Goal: Navigation & Orientation: Find specific page/section

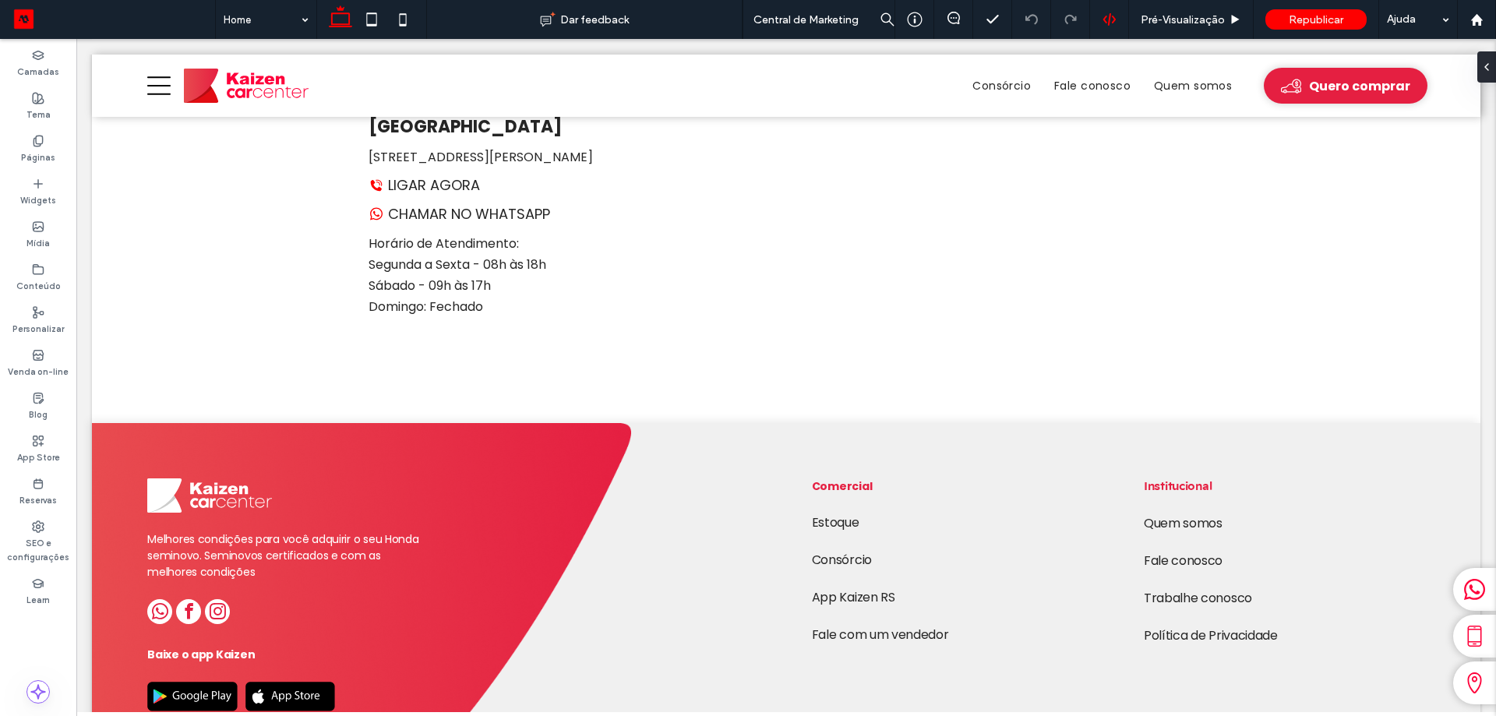
scroll to position [3117, 0]
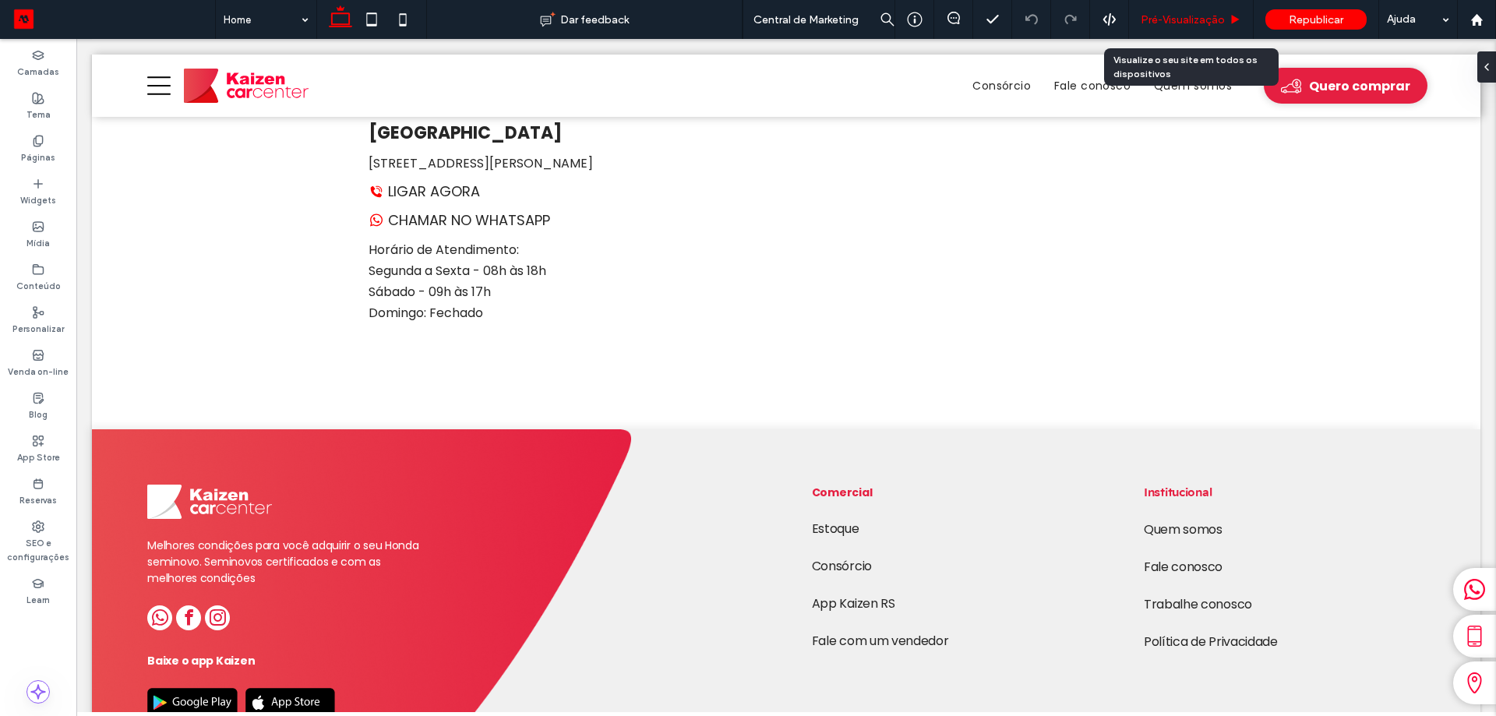
drag, startPoint x: 1153, startPoint y: 19, endPoint x: 1047, endPoint y: 9, distance: 106.5
click at [1153, 19] on span "Pré-Visualizaçāo" at bounding box center [1183, 19] width 84 height 13
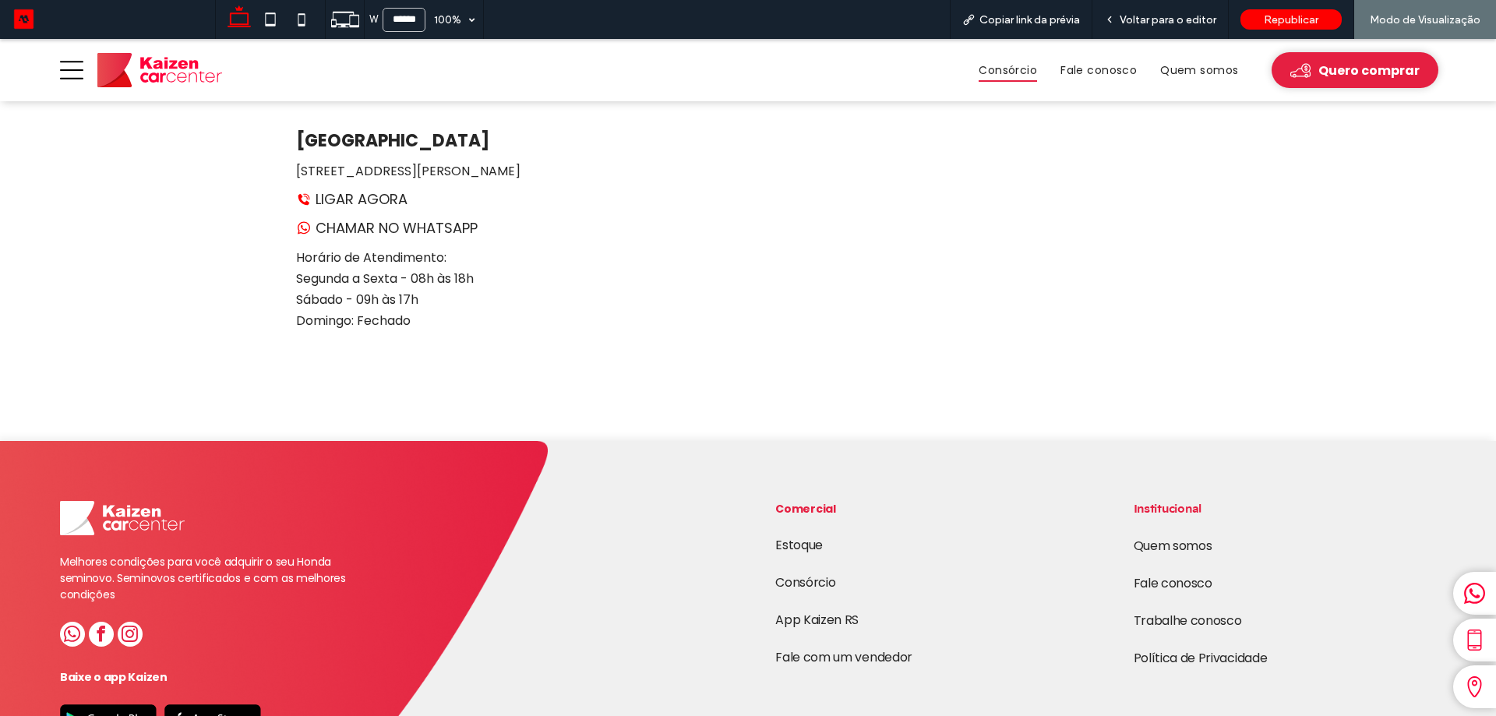
scroll to position [3231, 0]
click at [1025, 72] on span "Consórcio" at bounding box center [1008, 70] width 58 height 24
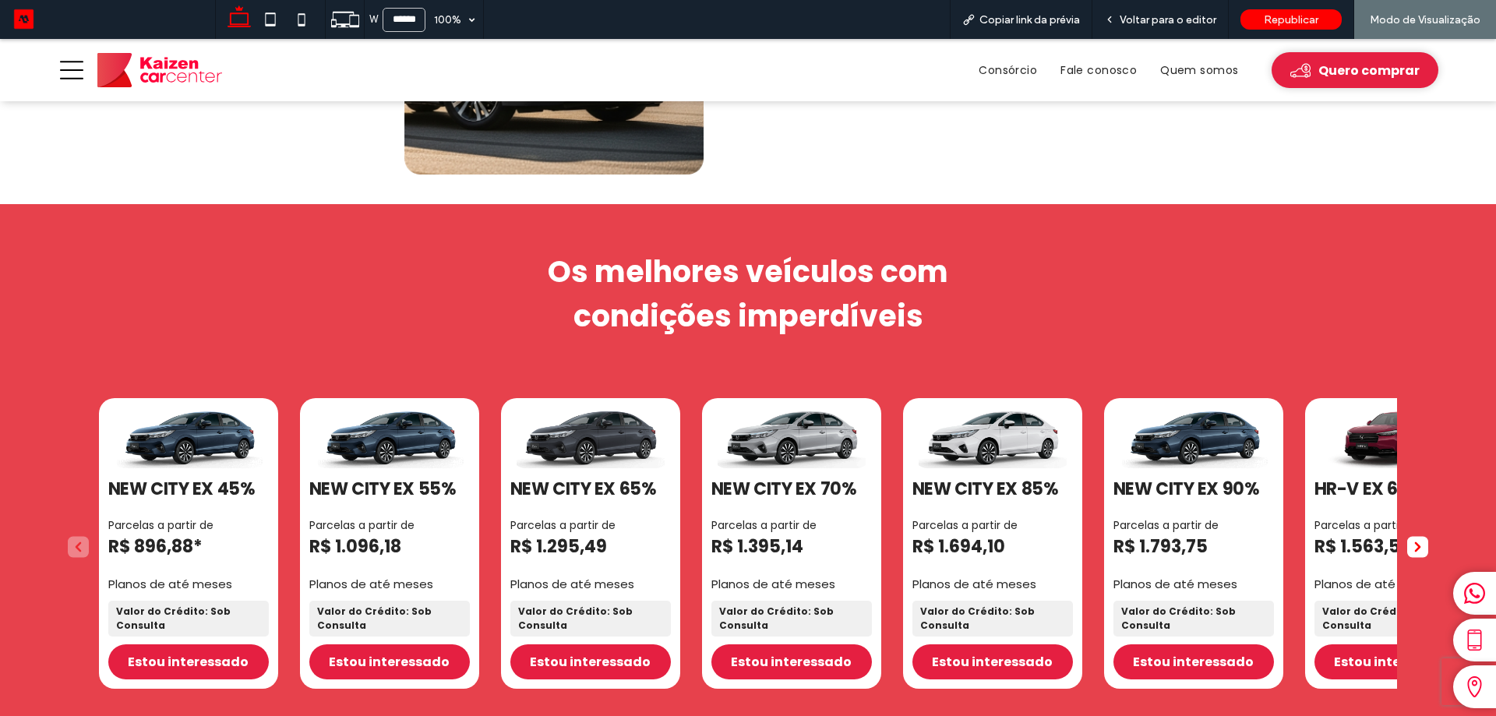
scroll to position [1247, 0]
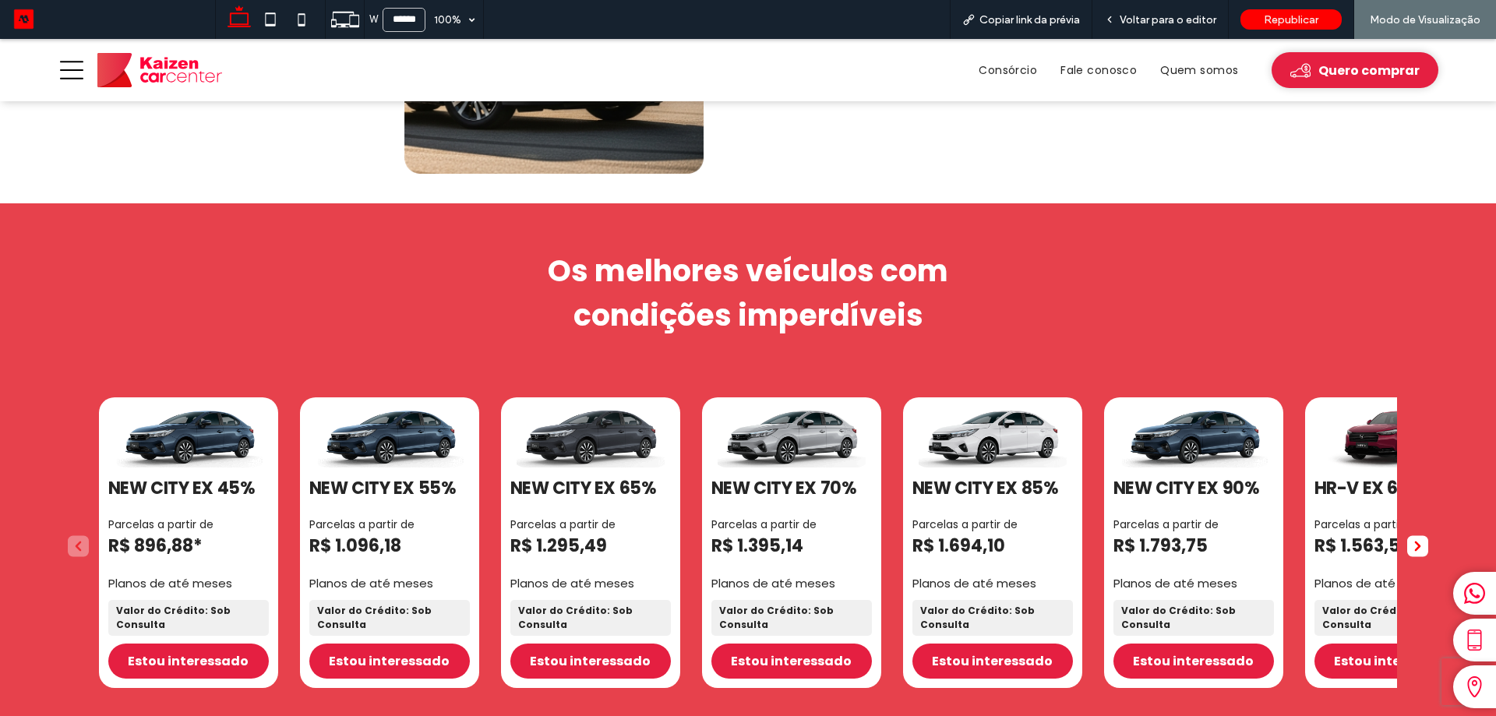
click at [577, 437] on 65\% "3 / 7" at bounding box center [590, 437] width 161 height 61
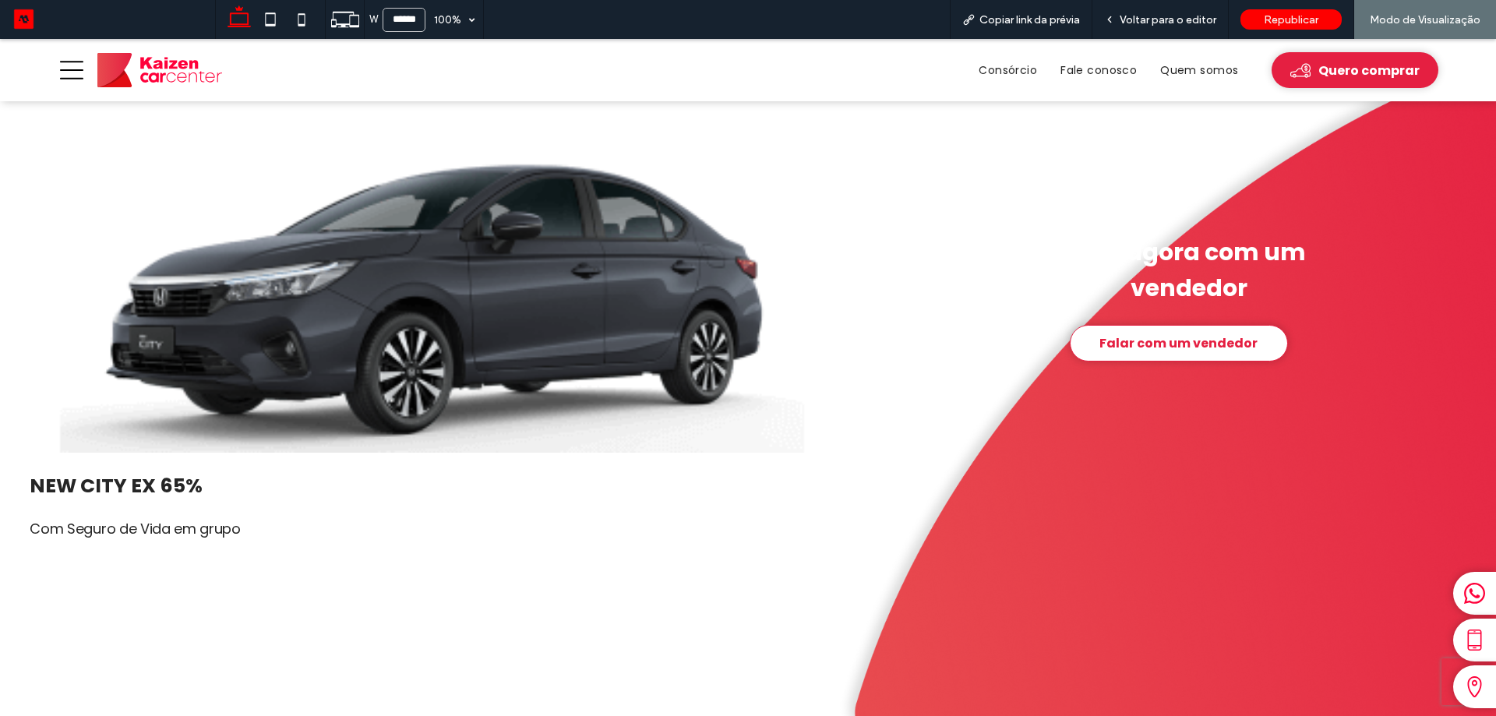
scroll to position [78, 0]
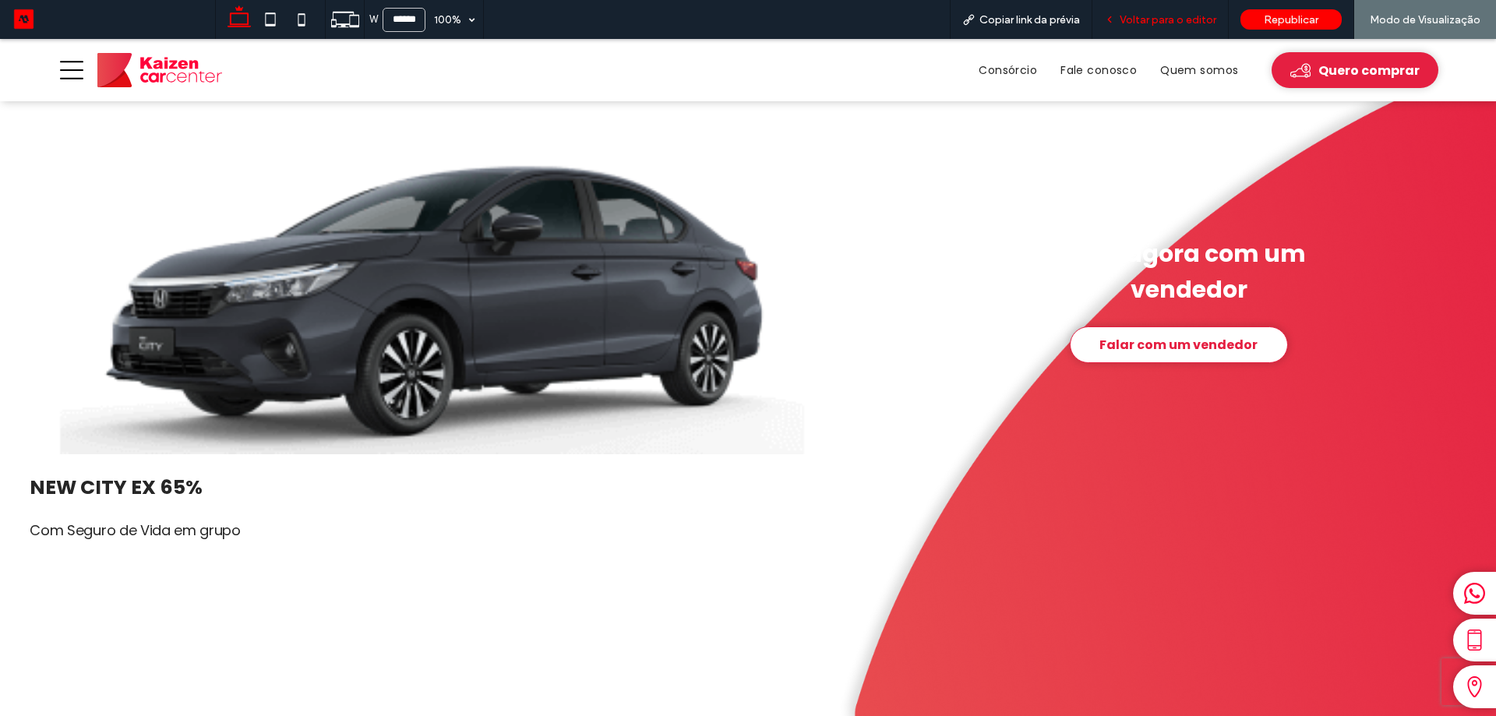
drag, startPoint x: 1175, startPoint y: 25, endPoint x: 1157, endPoint y: 112, distance: 89.1
click at [1175, 25] on span "Voltar para o editor" at bounding box center [1168, 19] width 97 height 13
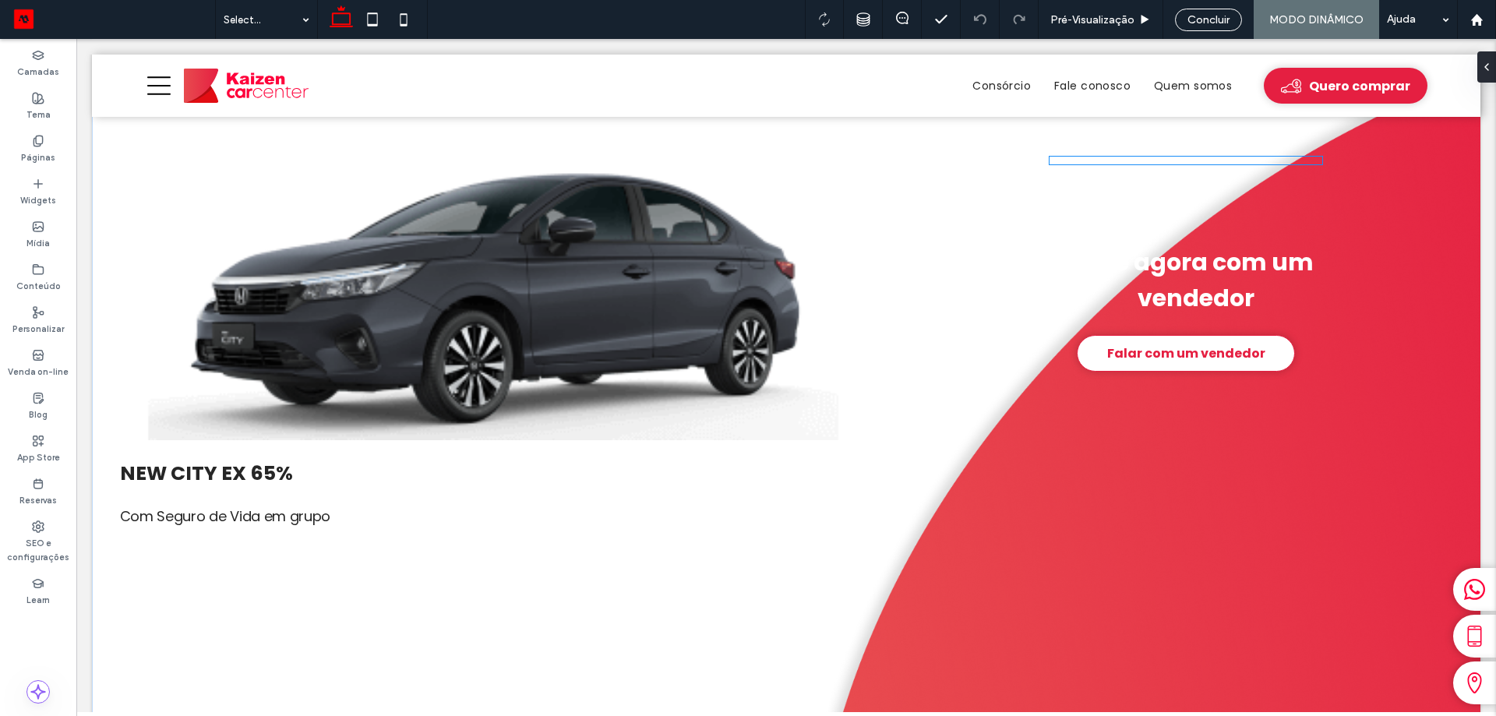
scroll to position [93, 0]
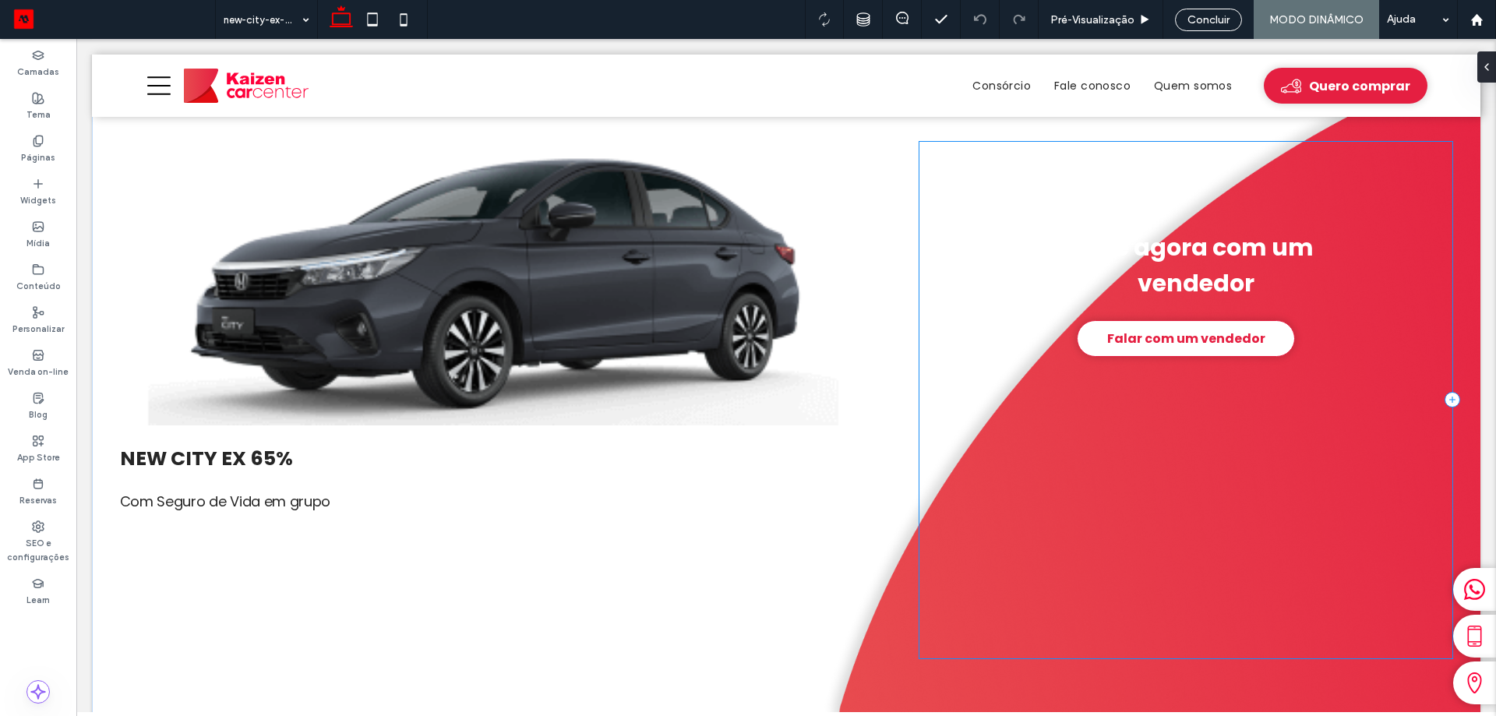
click at [1145, 169] on div "Fale agora com um vendedor Falar com um vendedor" at bounding box center [1185, 400] width 533 height 517
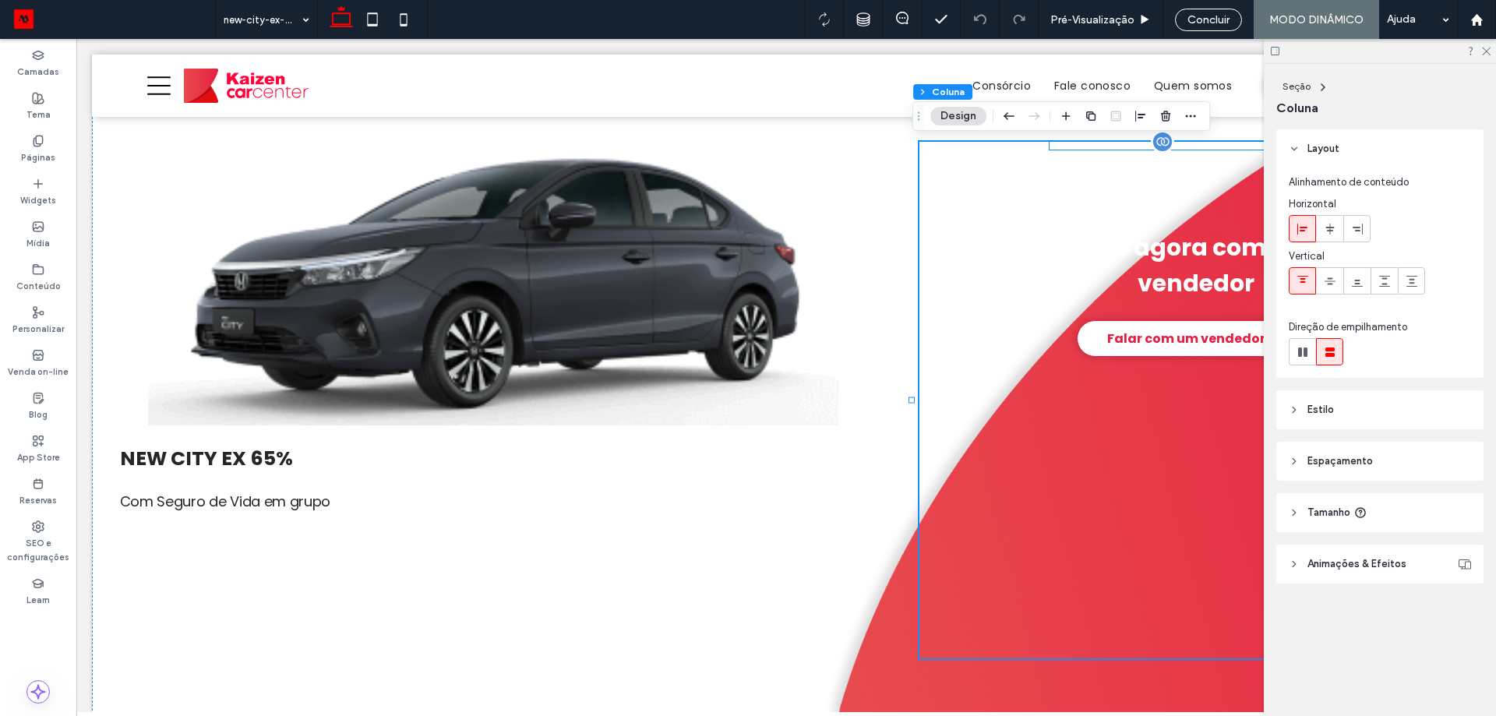
click at [1183, 149] on div at bounding box center [1186, 146] width 273 height 8
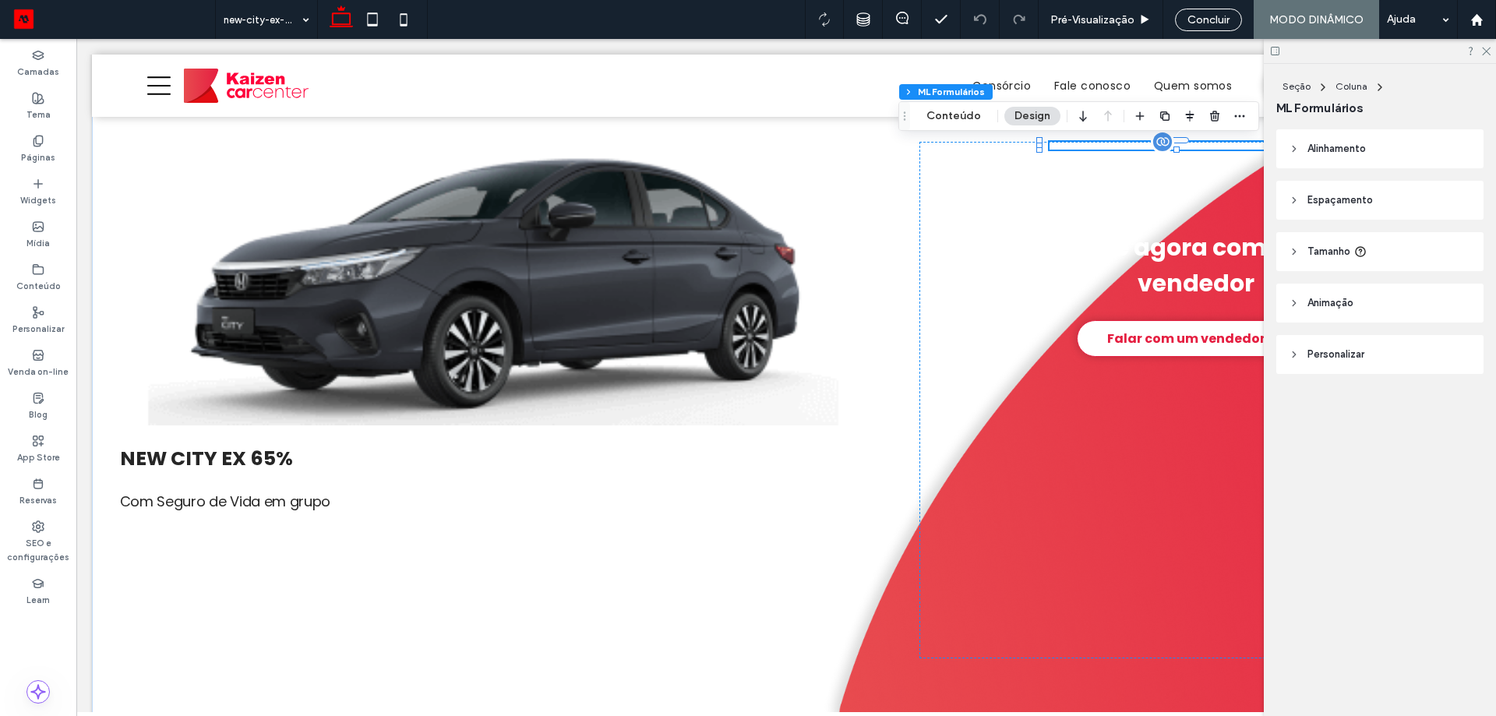
click at [1183, 149] on div at bounding box center [1176, 148] width 273 height 1
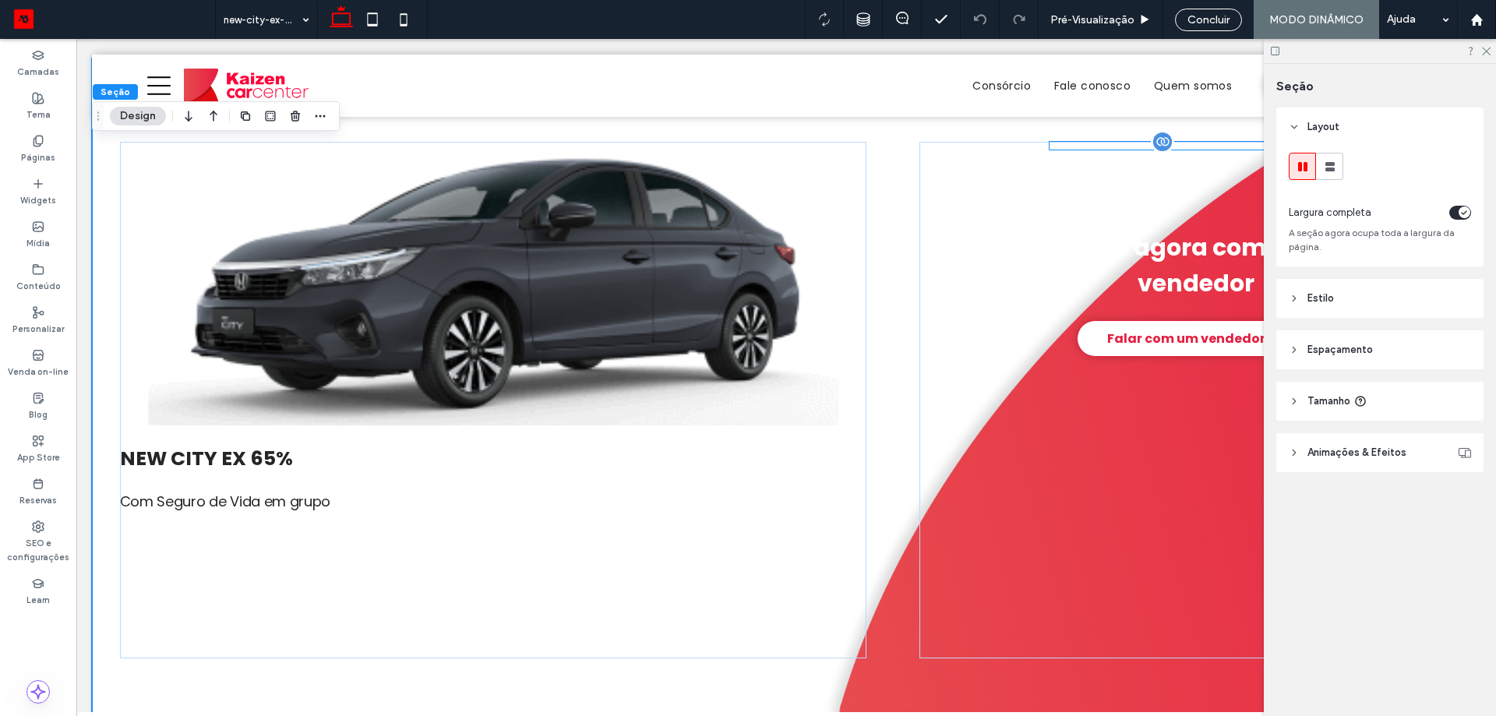
click at [1183, 149] on div at bounding box center [1186, 146] width 273 height 8
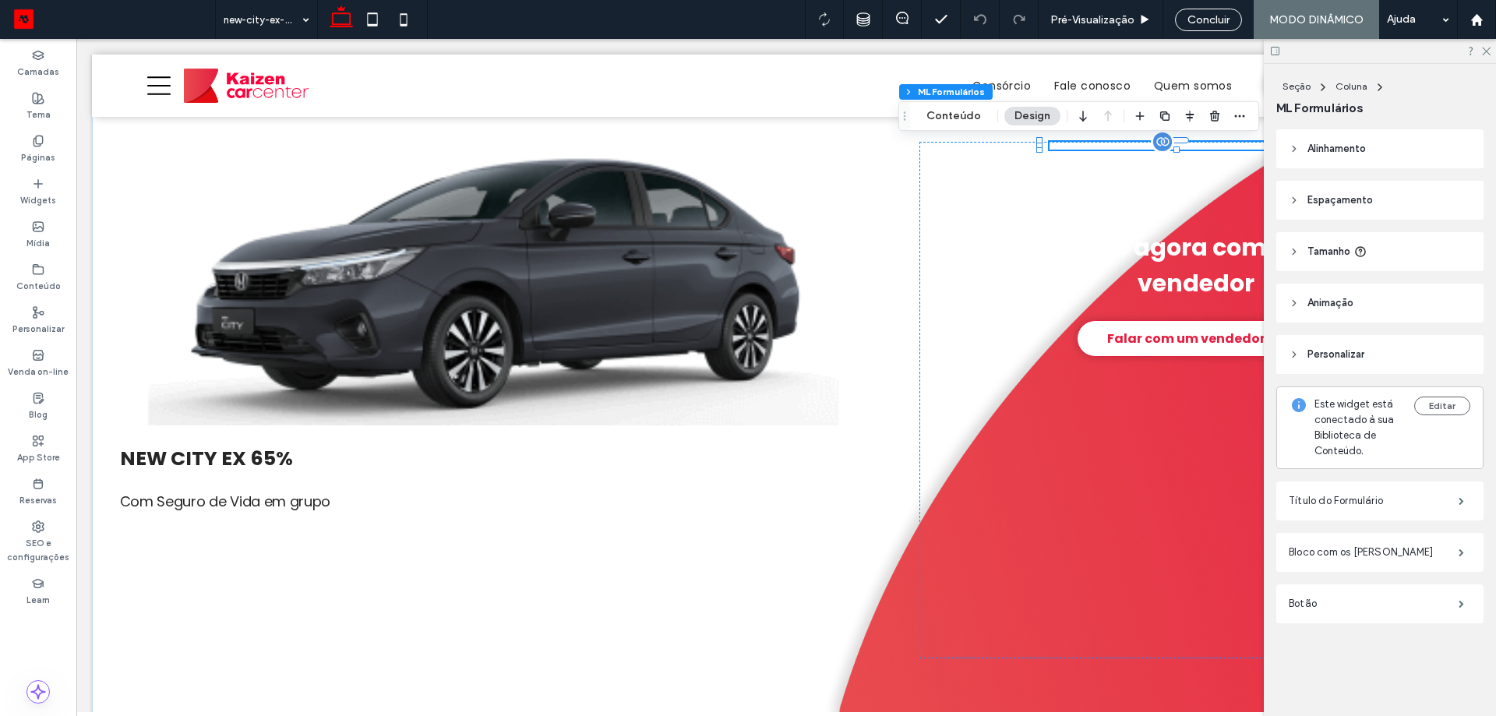
click at [1184, 146] on div at bounding box center [1186, 146] width 273 height 8
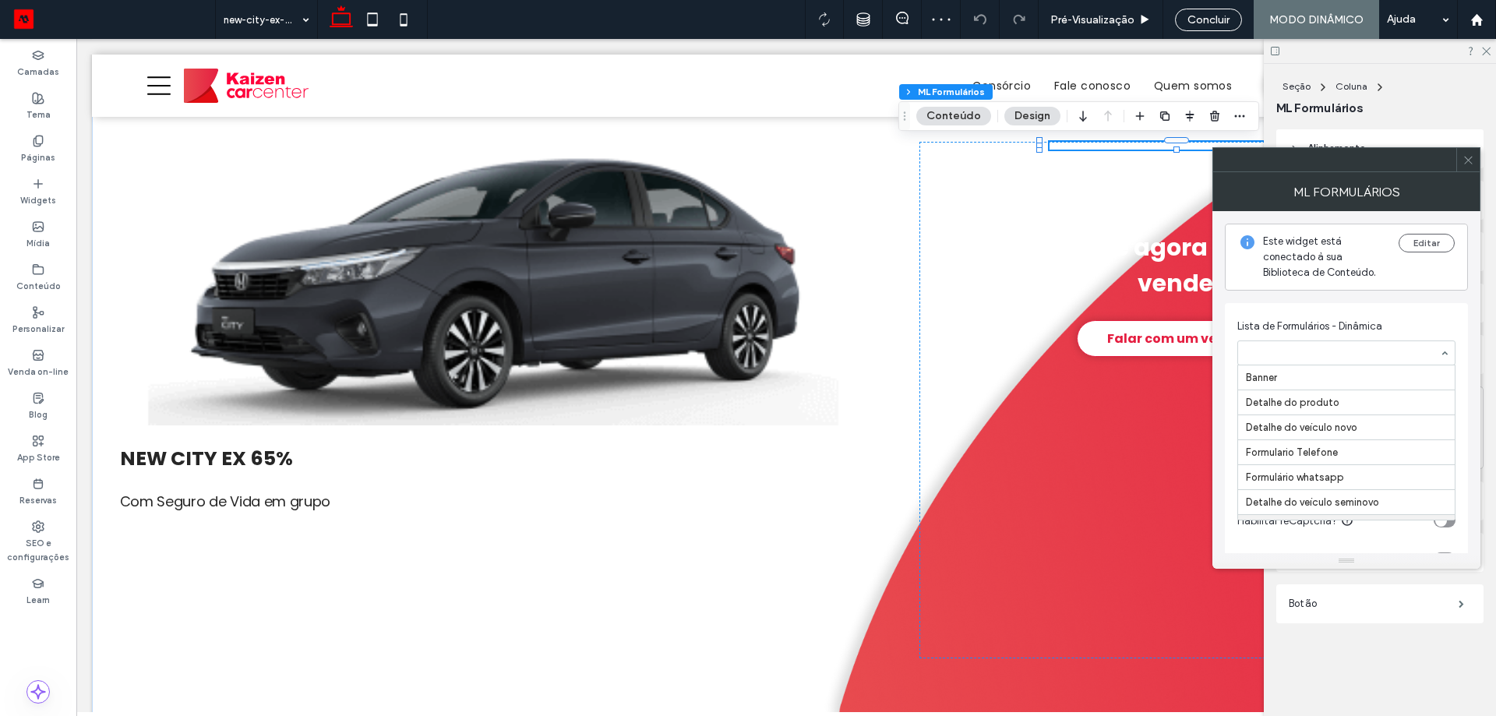
scroll to position [150, 0]
click at [1356, 359] on div at bounding box center [1346, 352] width 217 height 23
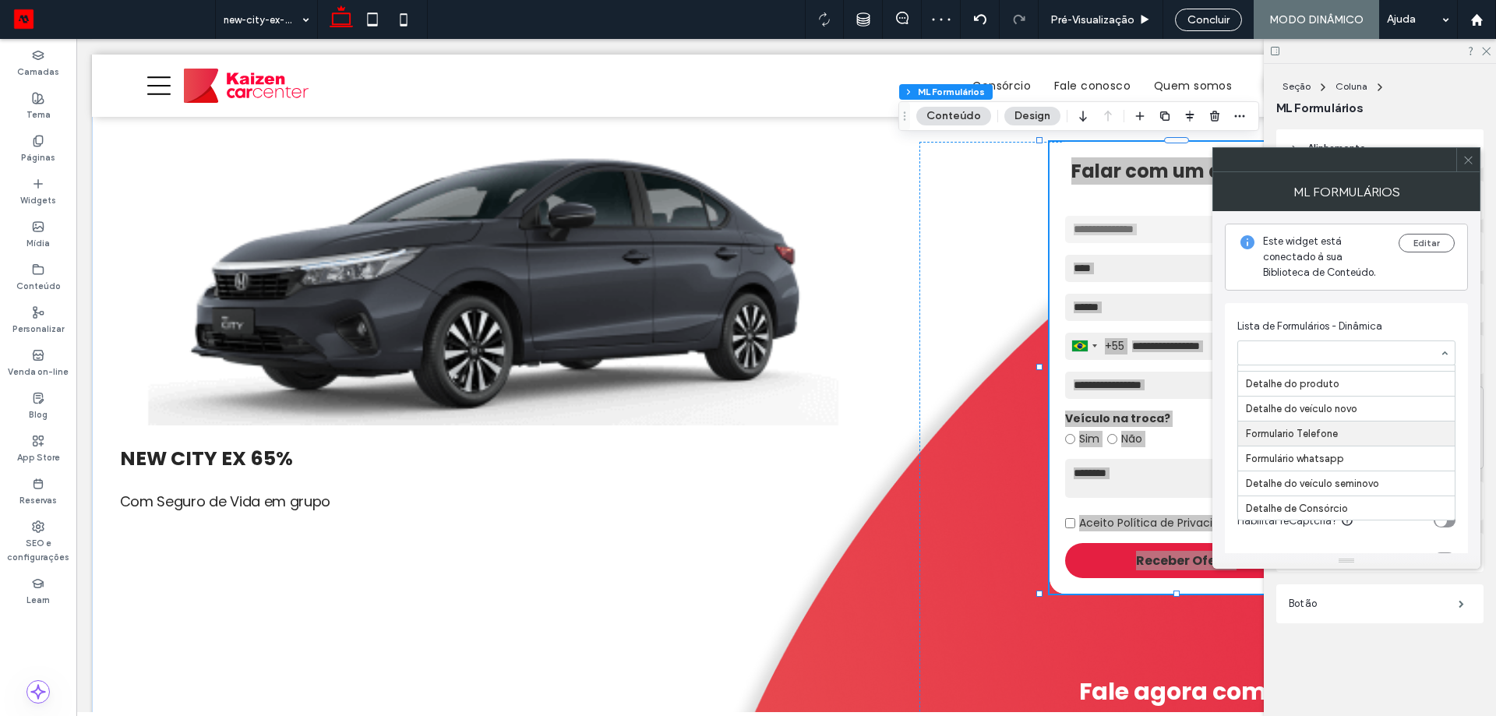
scroll to position [97, 0]
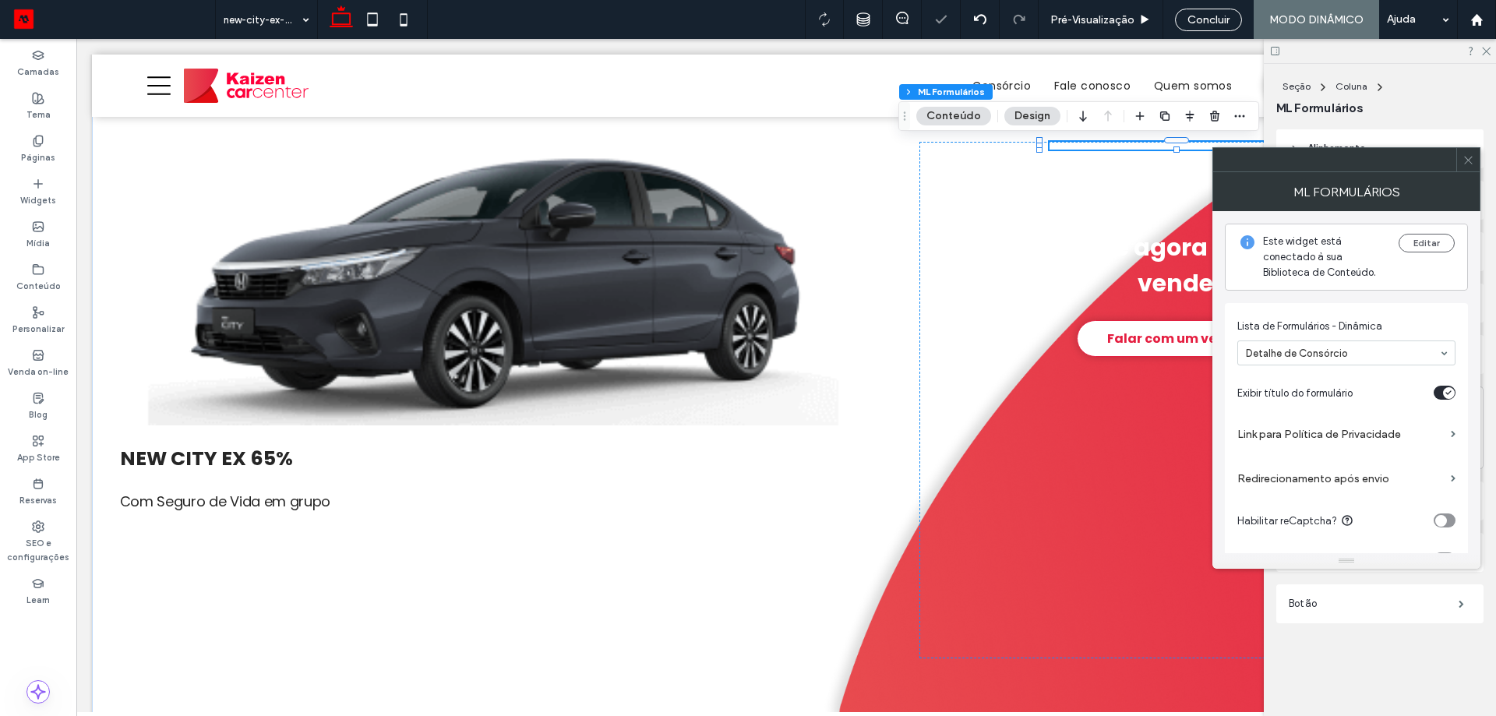
click at [1466, 157] on icon at bounding box center [1468, 160] width 12 height 12
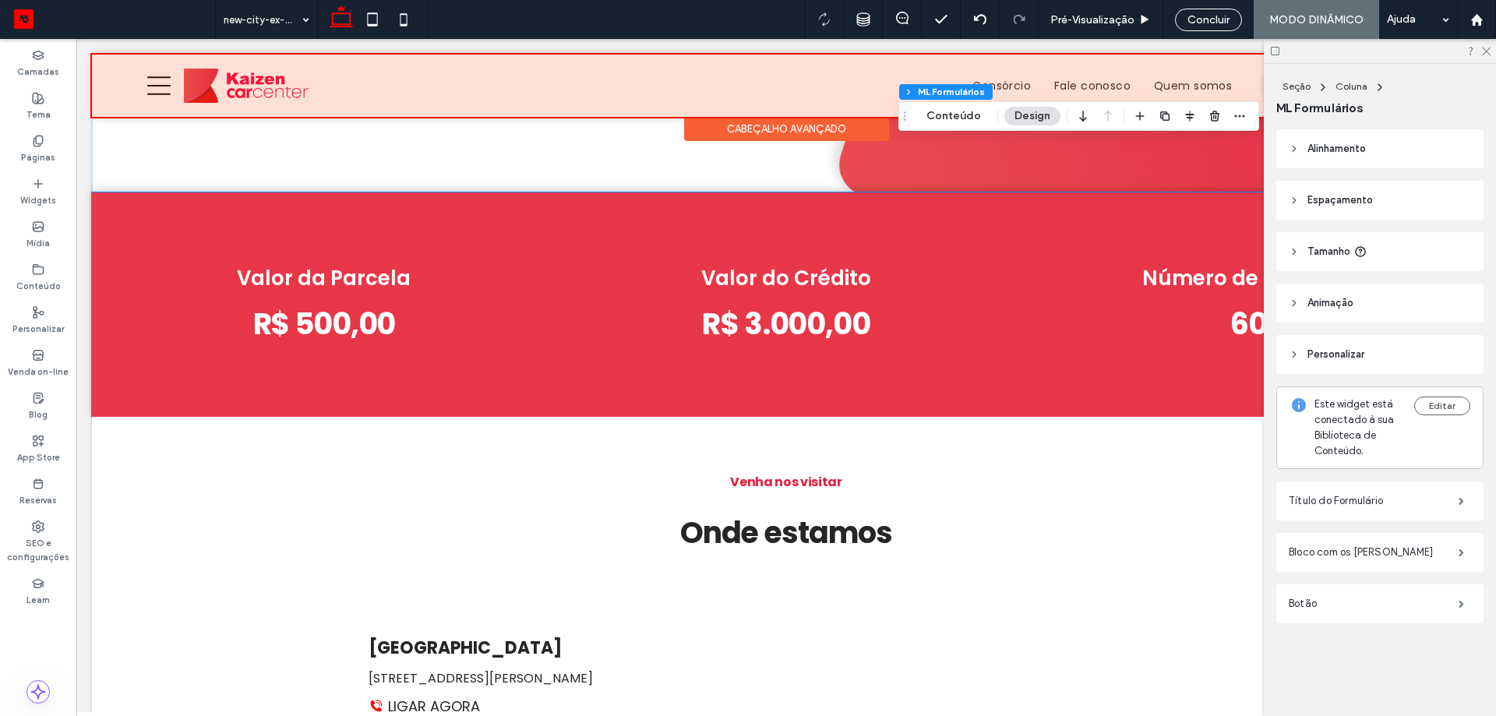
scroll to position [638, 0]
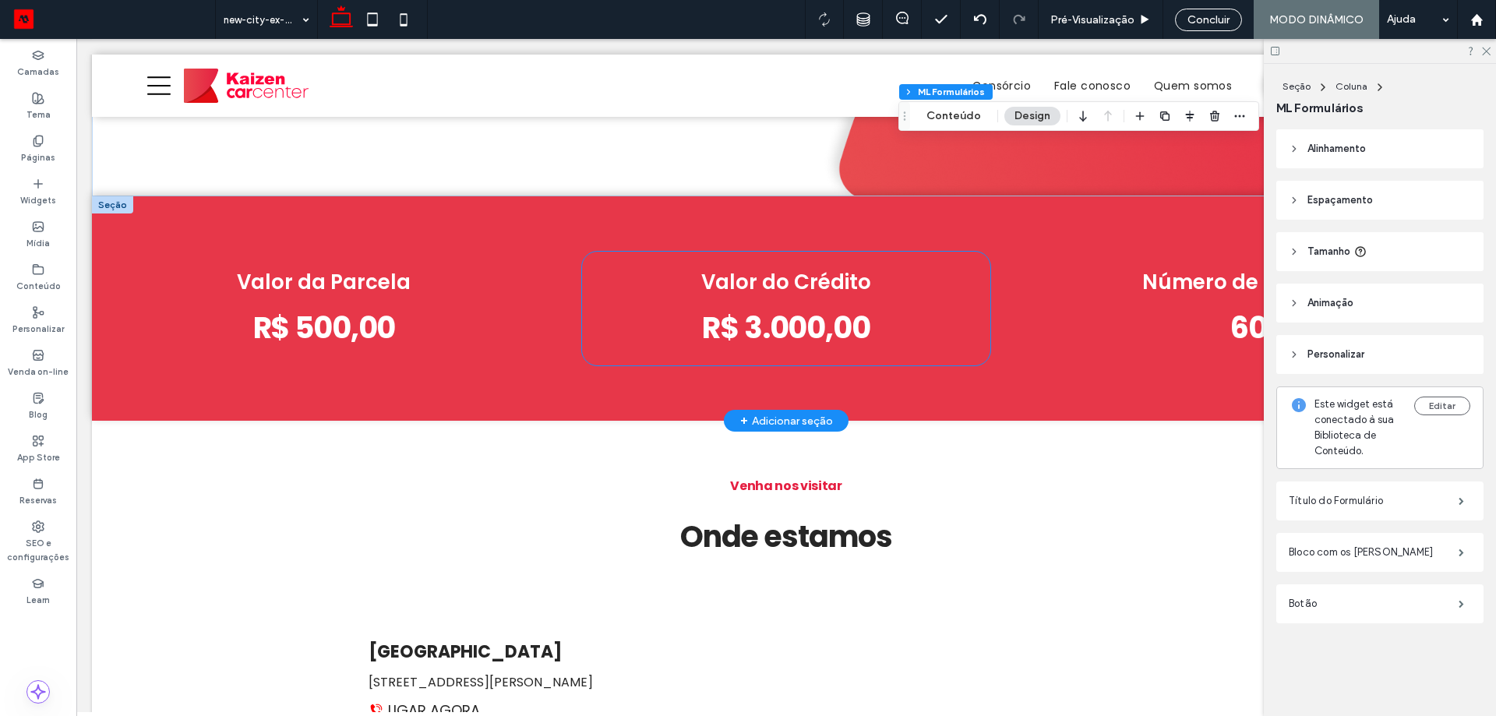
click at [819, 352] on div "Valor do Crédito R$ 3.000,00" at bounding box center [786, 309] width 409 height 114
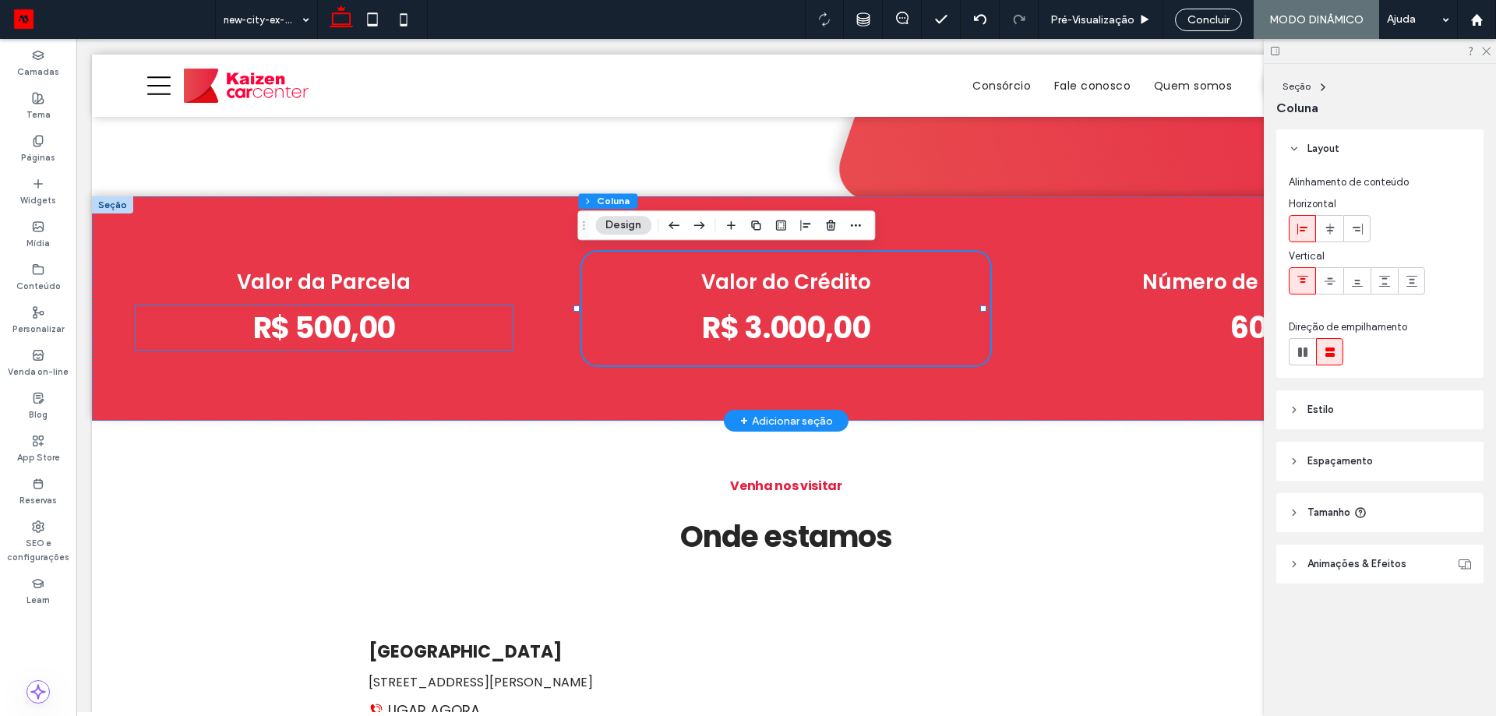
click at [329, 314] on strong "R$ 500,00" at bounding box center [324, 327] width 143 height 41
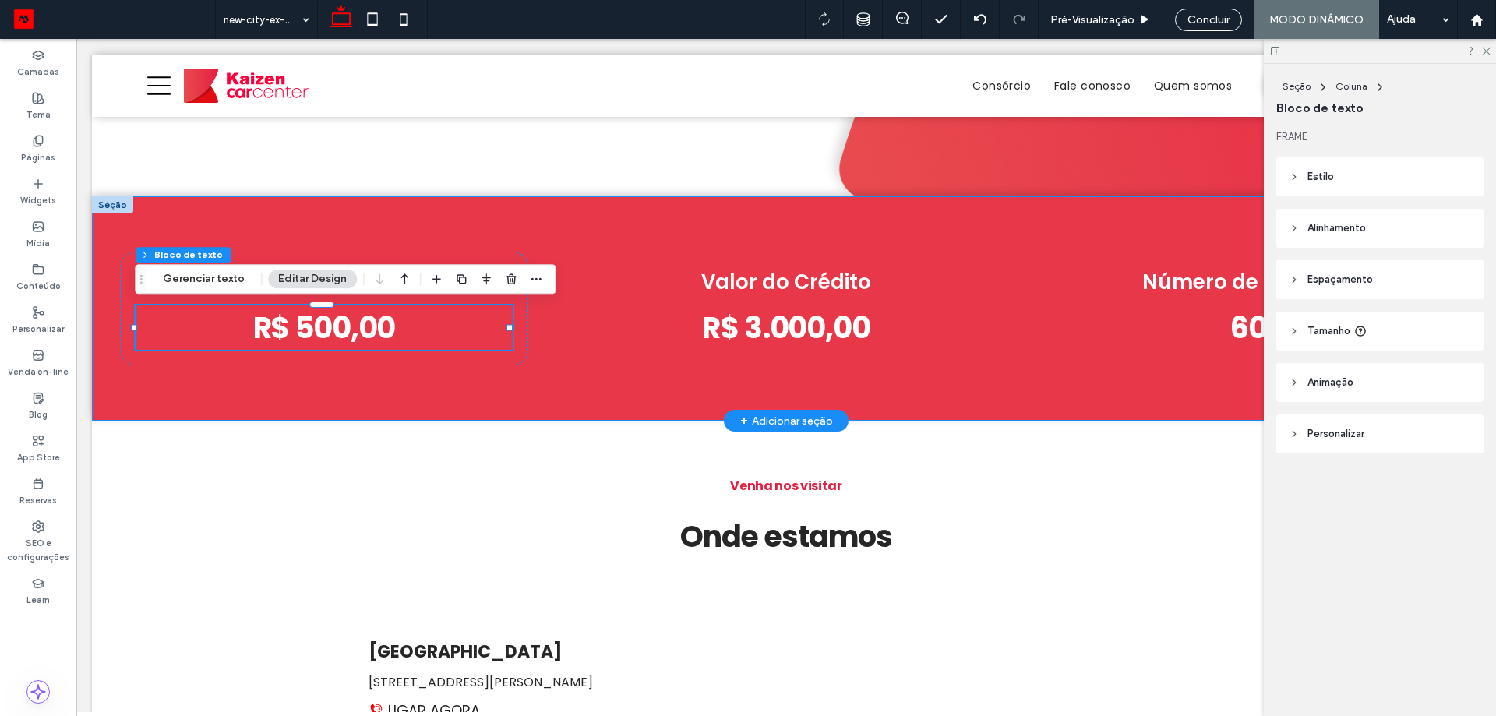
click at [553, 360] on div "Valor da Parcela R$ 500,00 Valor do Crédito R$ 3.000,00 Número de Parcelas 60" at bounding box center [786, 308] width 1388 height 225
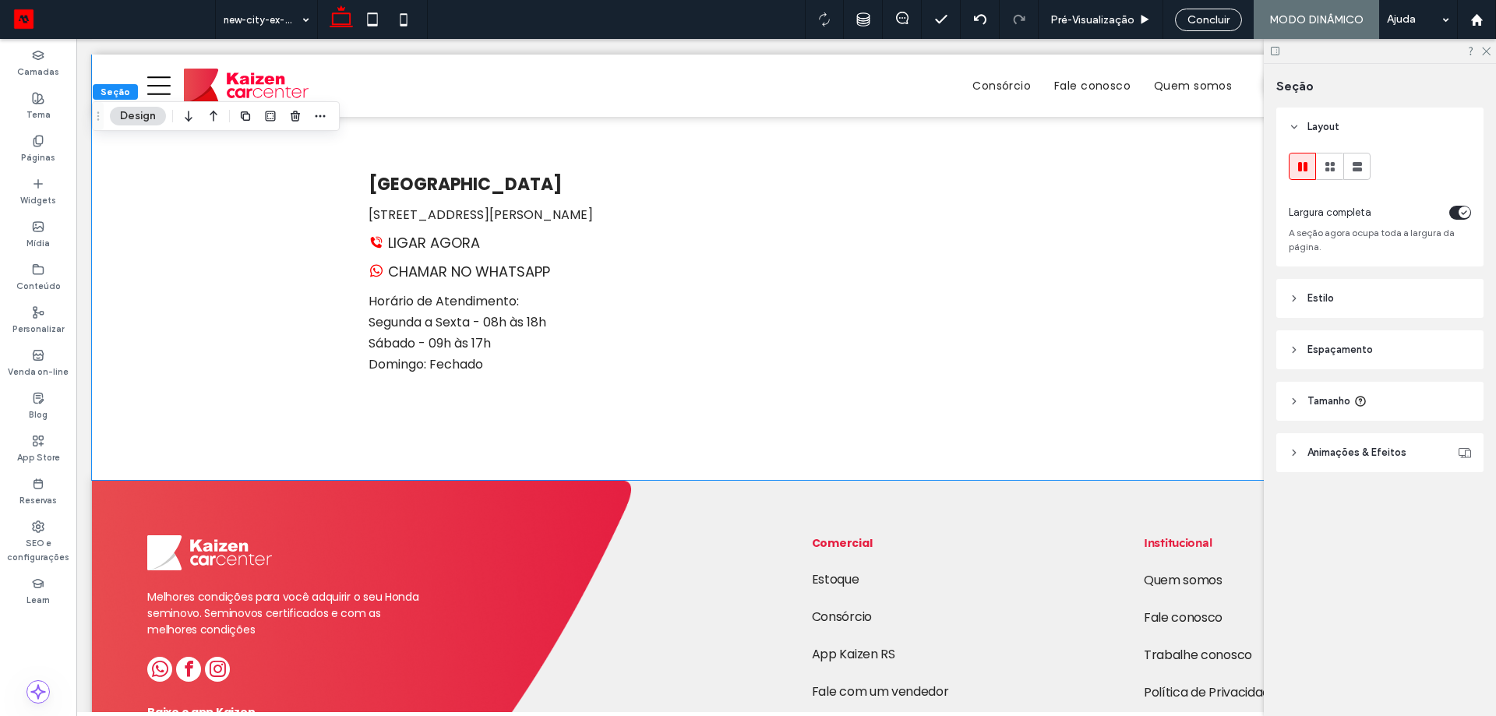
scroll to position [829, 0]
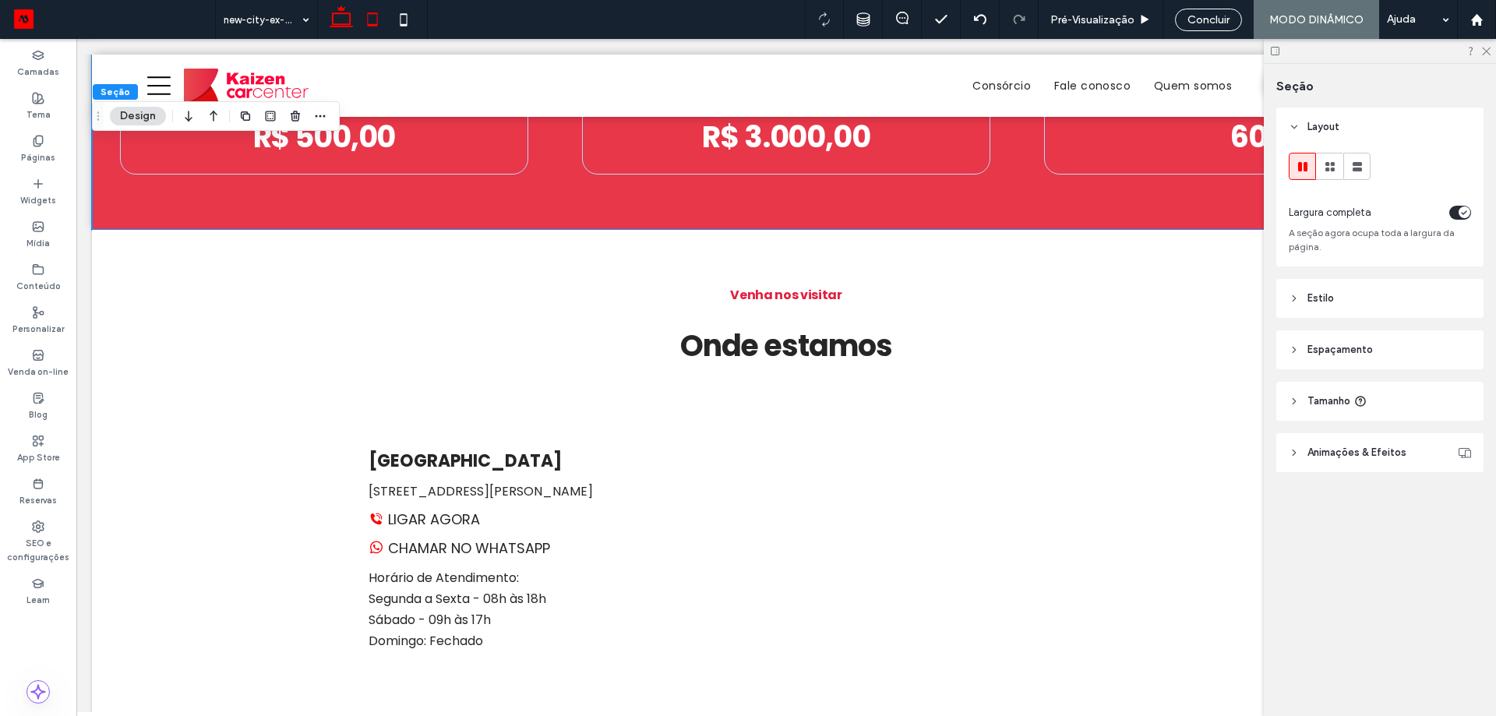
click at [365, 19] on icon at bounding box center [372, 19] width 31 height 31
type input "*"
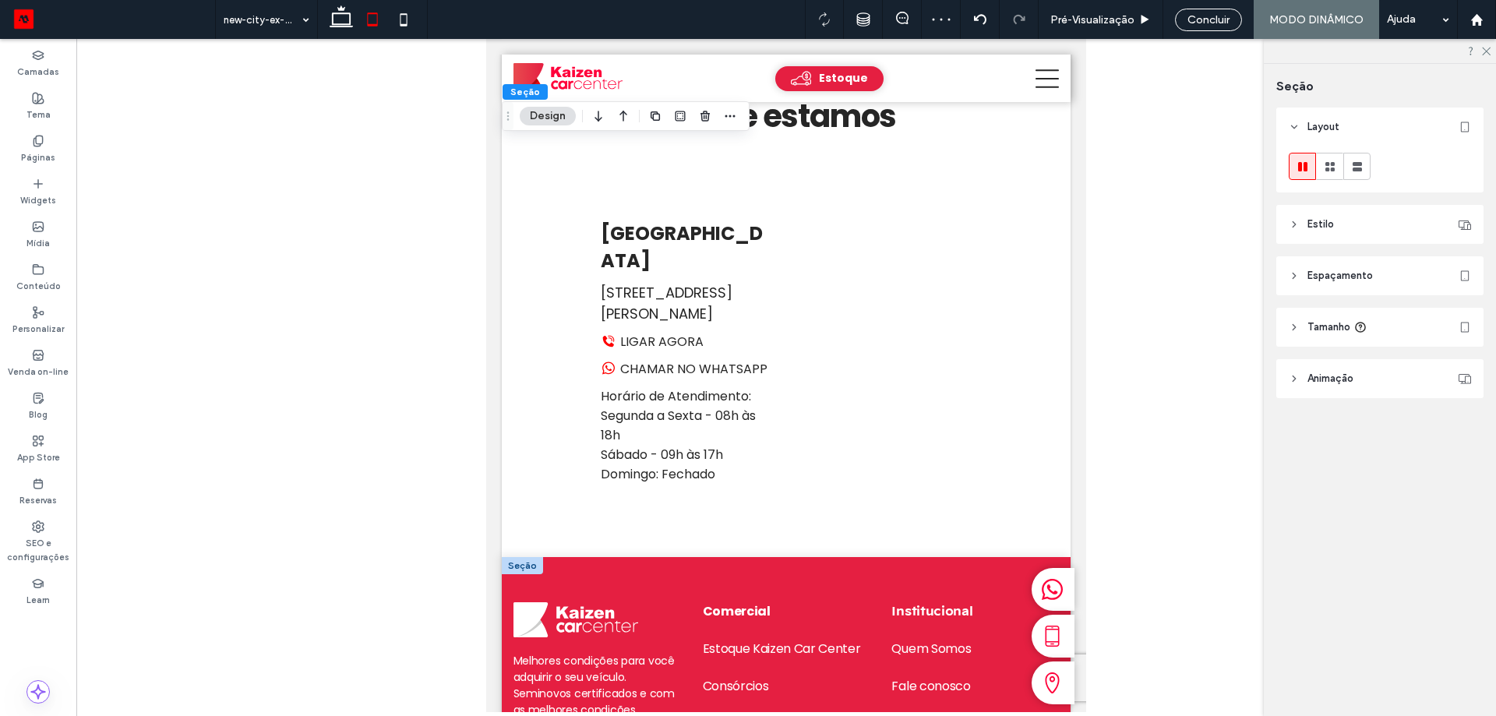
scroll to position [1281, 0]
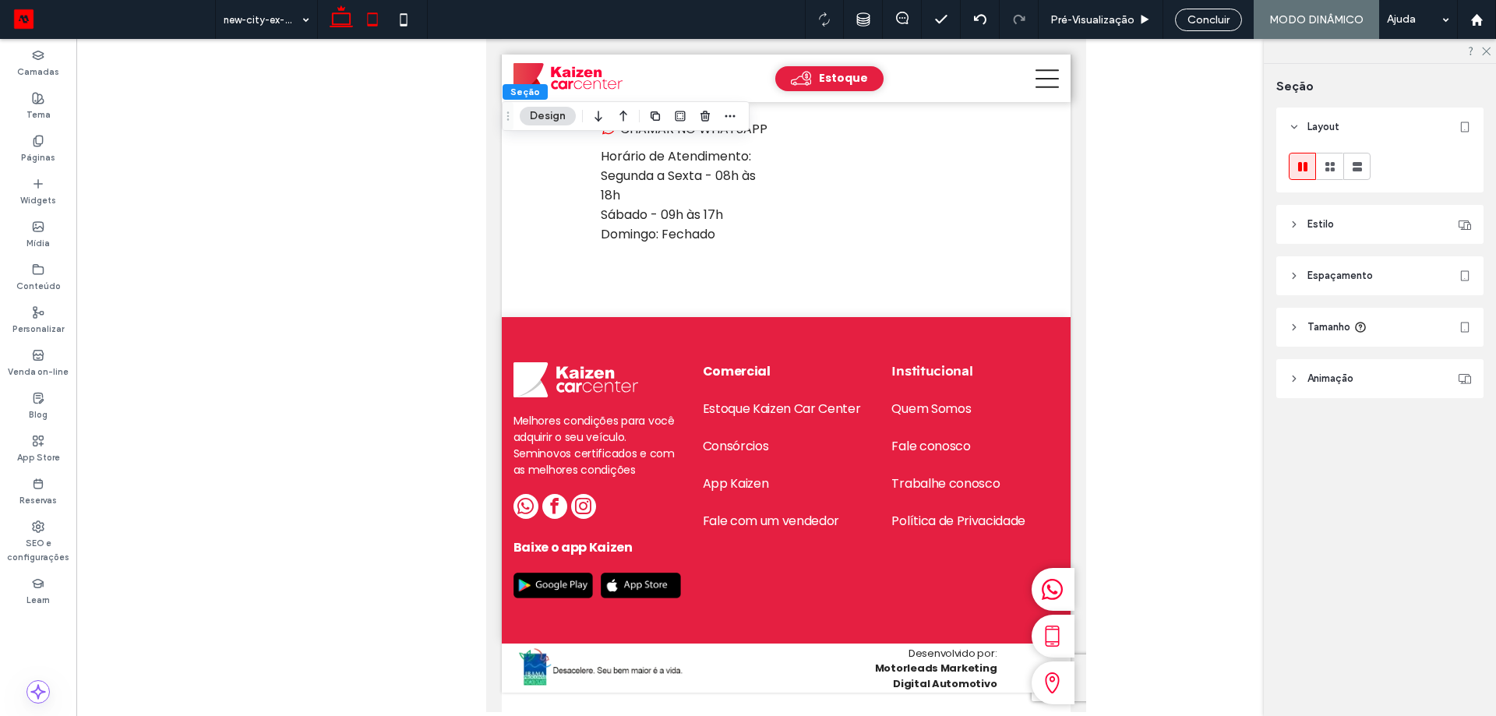
click at [347, 26] on use at bounding box center [341, 16] width 23 height 22
type input "***"
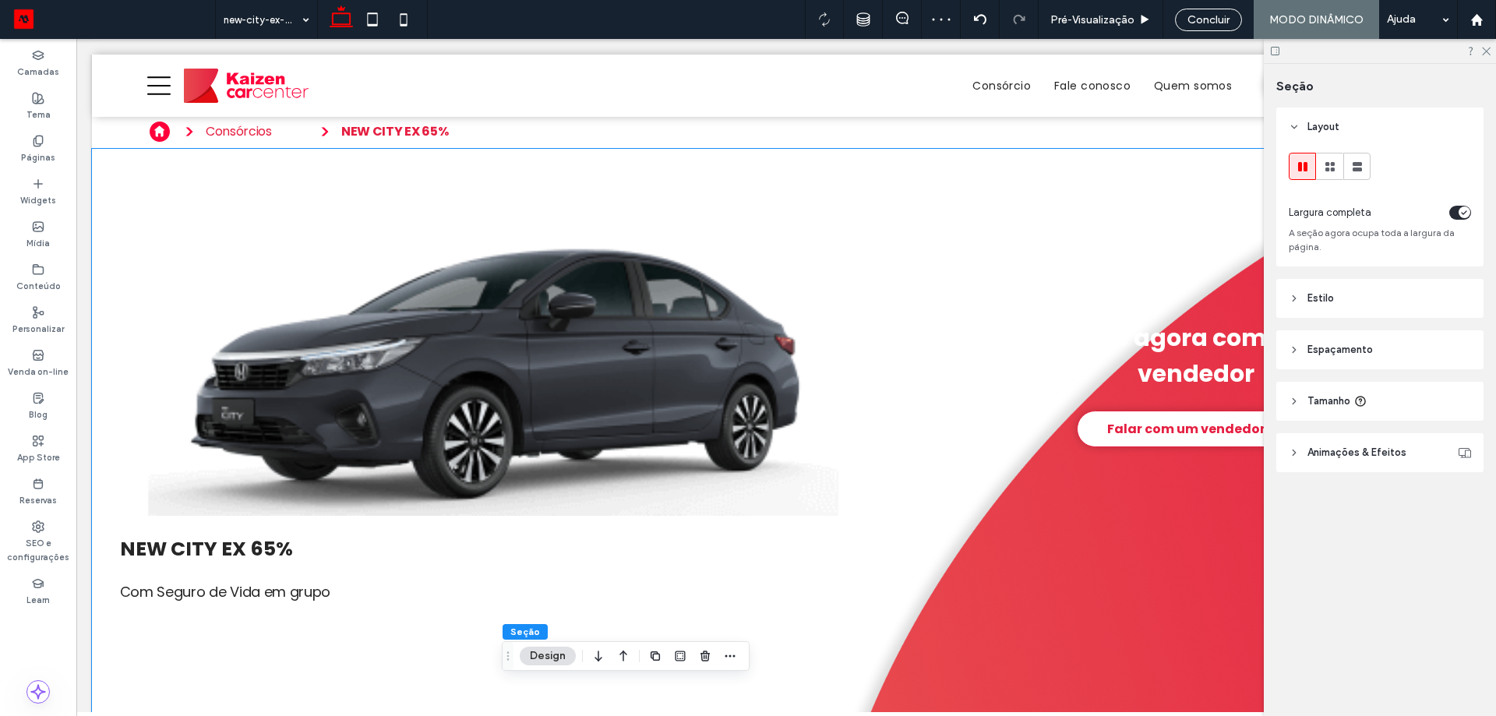
scroll to position [0, 0]
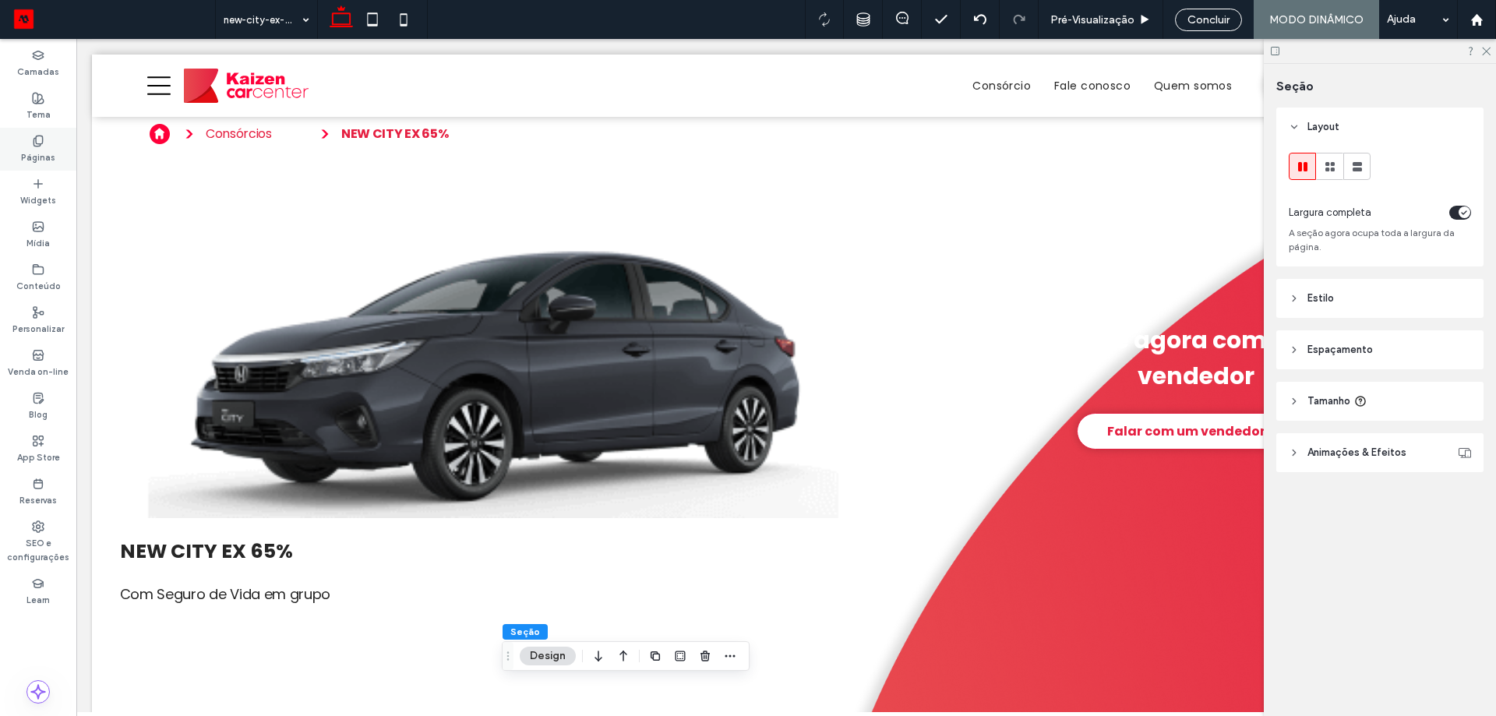
click at [51, 136] on div "Páginas" at bounding box center [38, 149] width 76 height 43
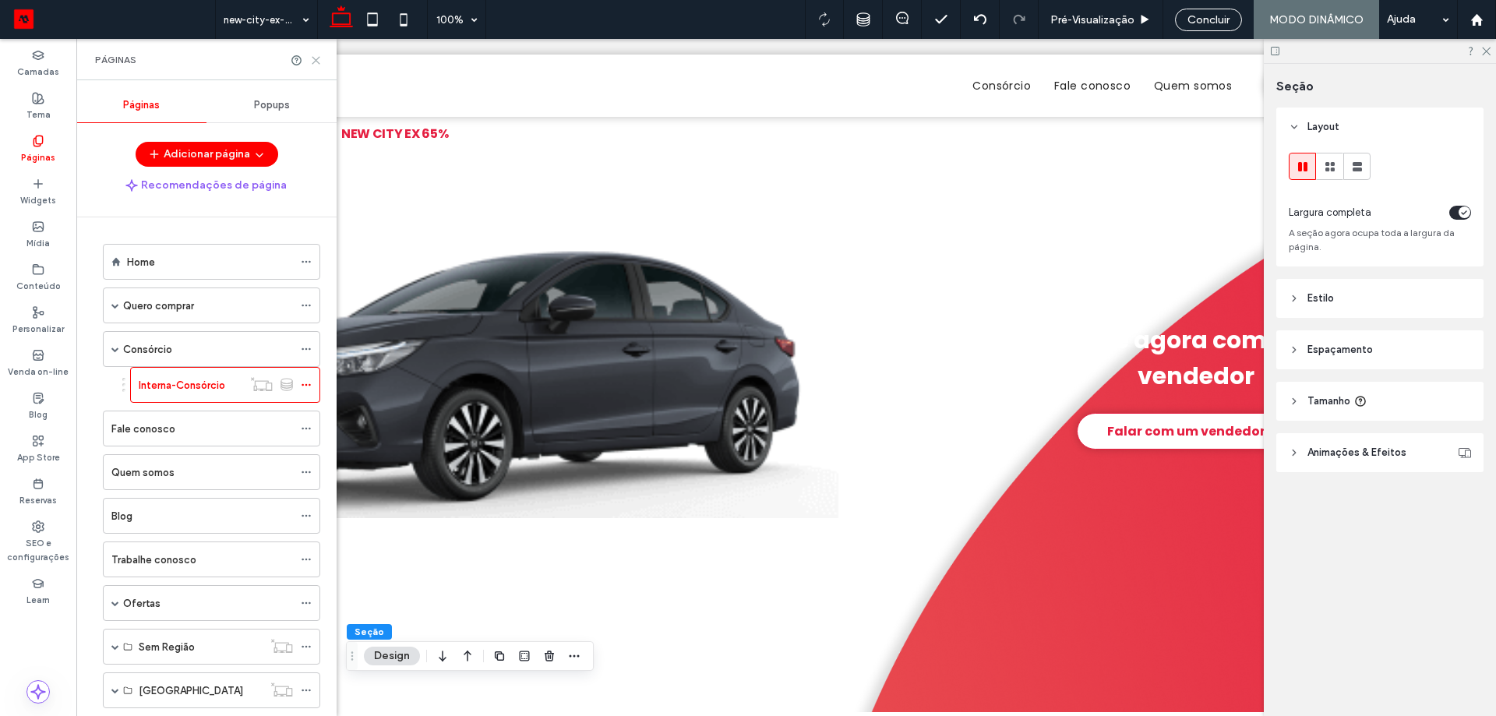
drag, startPoint x: 318, startPoint y: 58, endPoint x: 241, endPoint y: 33, distance: 81.3
click at [318, 58] on use at bounding box center [315, 60] width 7 height 7
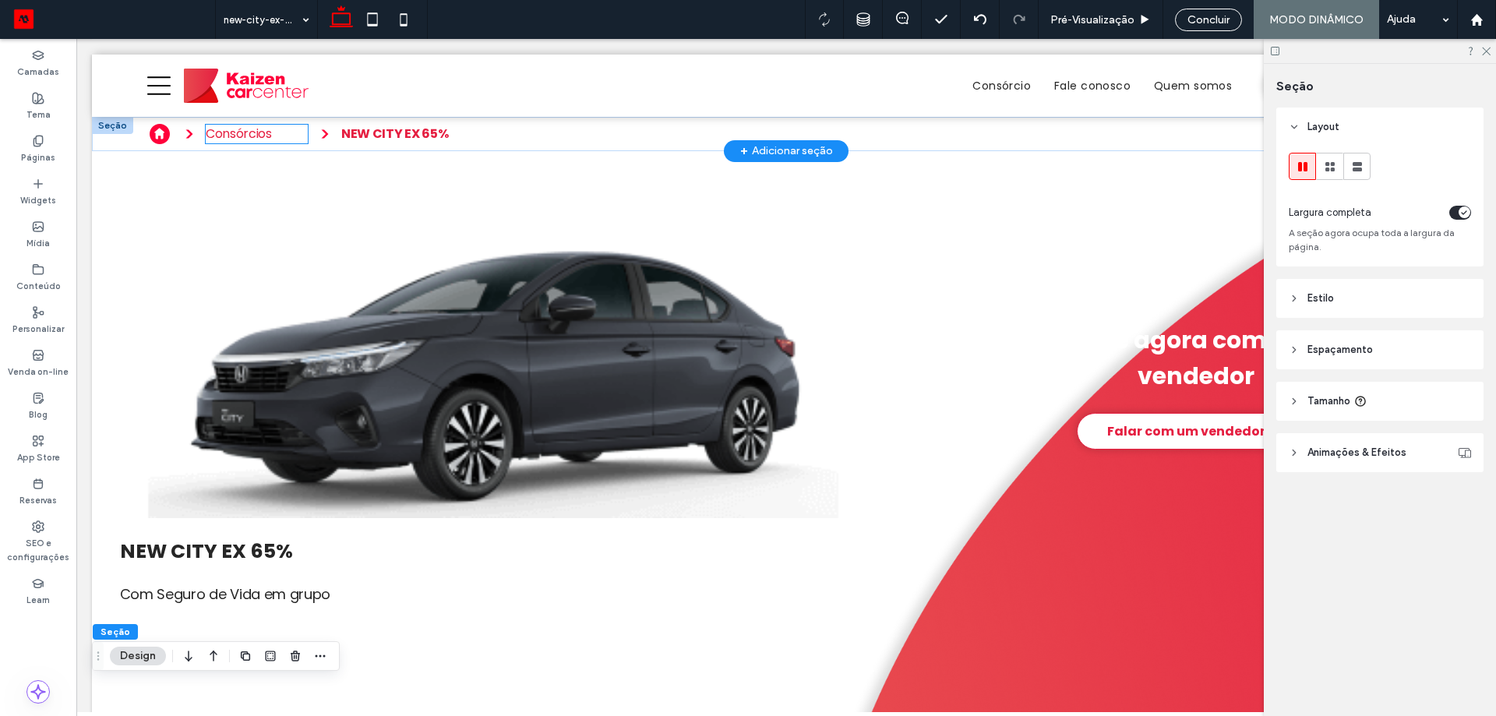
click at [279, 132] on p "Consórcios" at bounding box center [257, 134] width 102 height 19
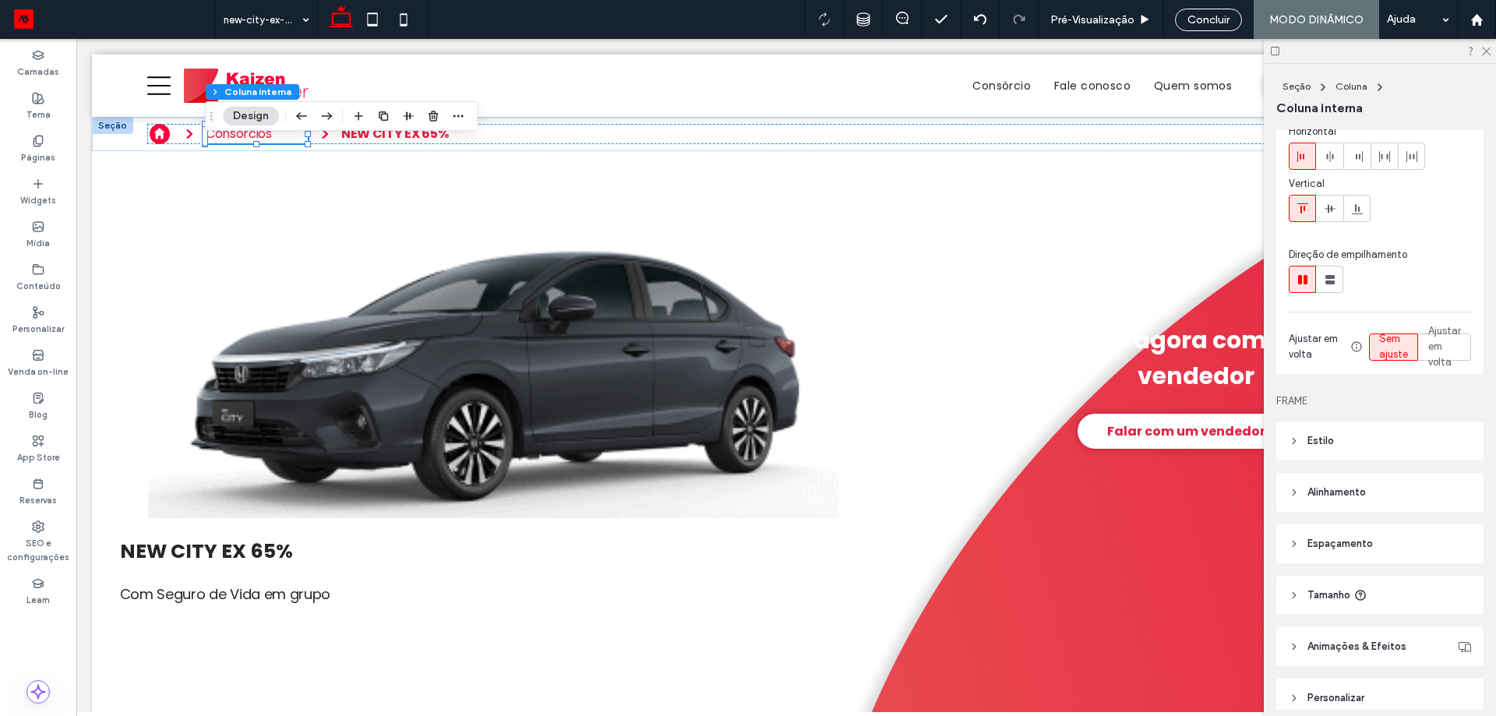
scroll to position [143, 0]
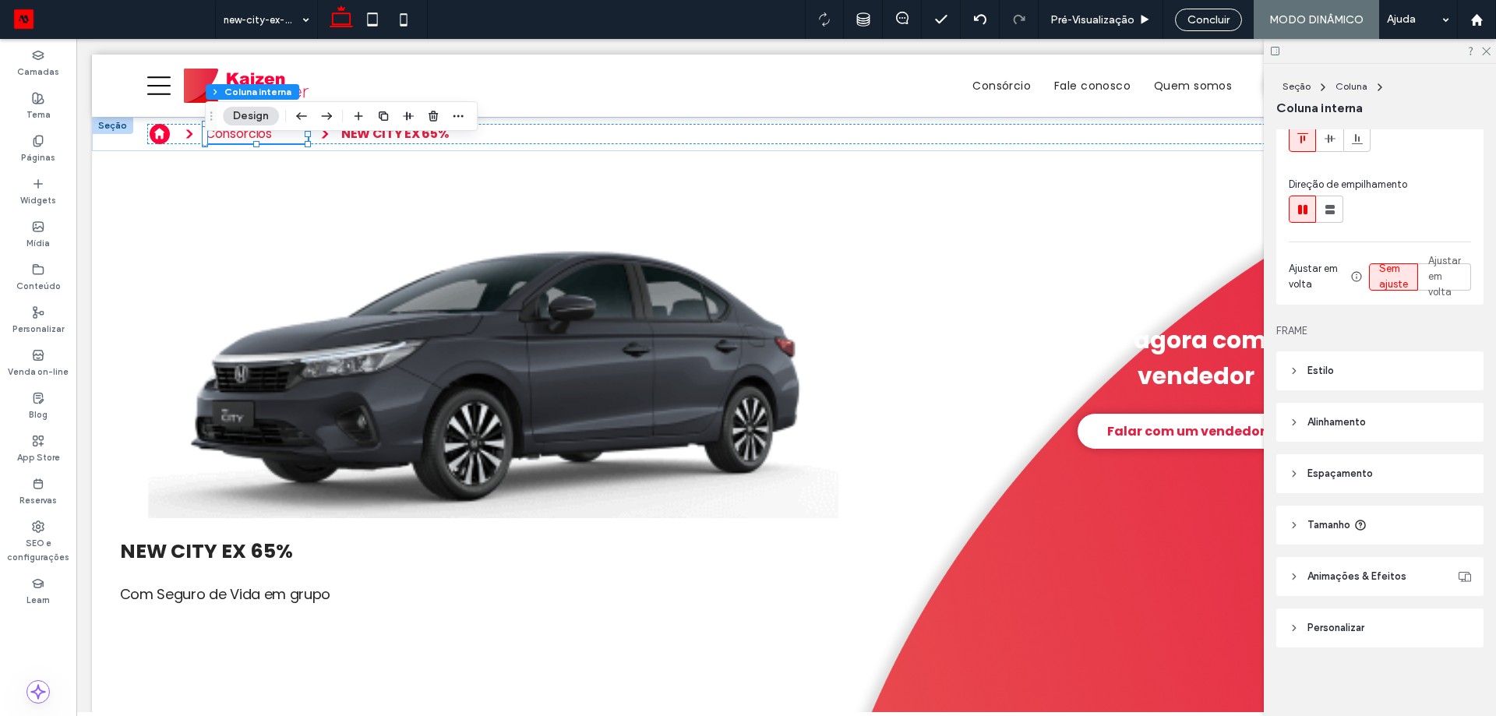
click at [1392, 485] on header "Espaçamento" at bounding box center [1379, 473] width 207 height 39
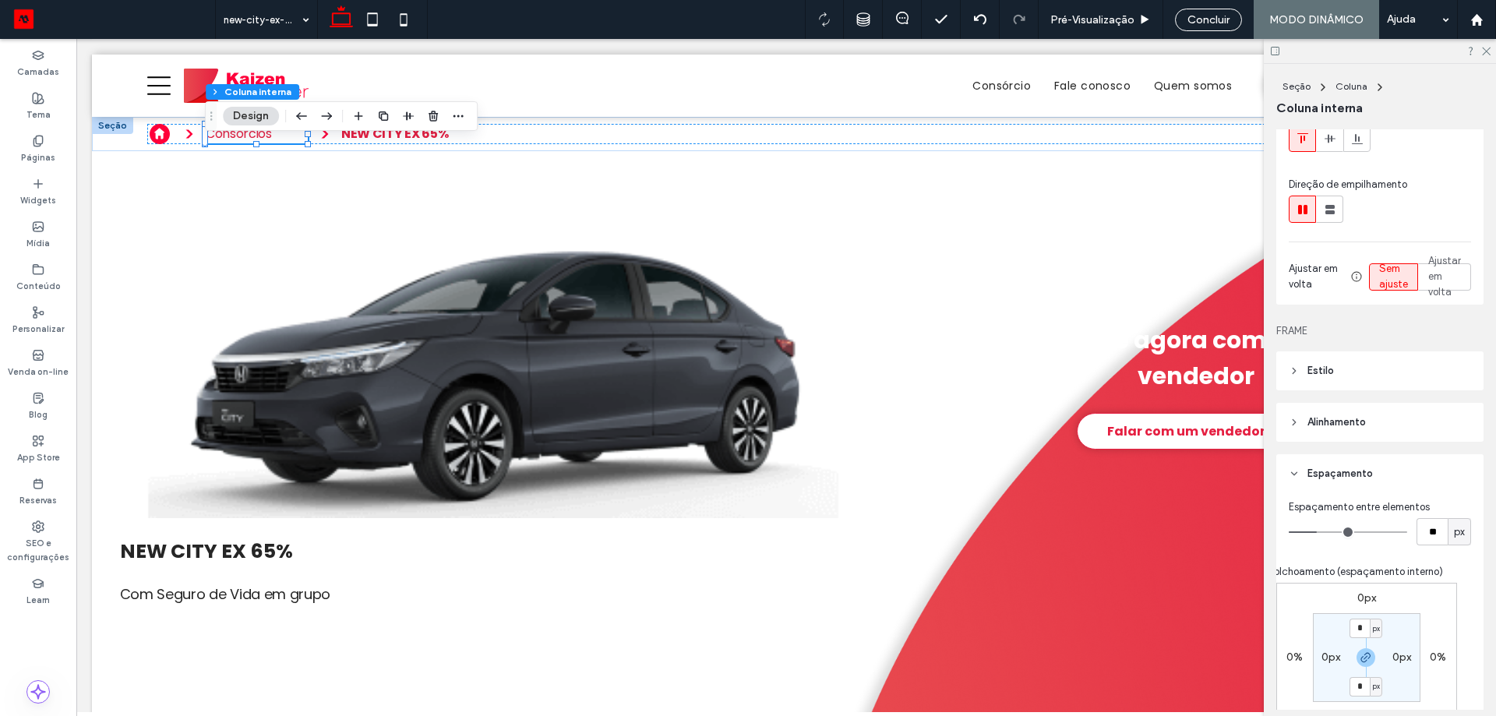
click at [1391, 487] on header "Espaçamento" at bounding box center [1379, 473] width 207 height 39
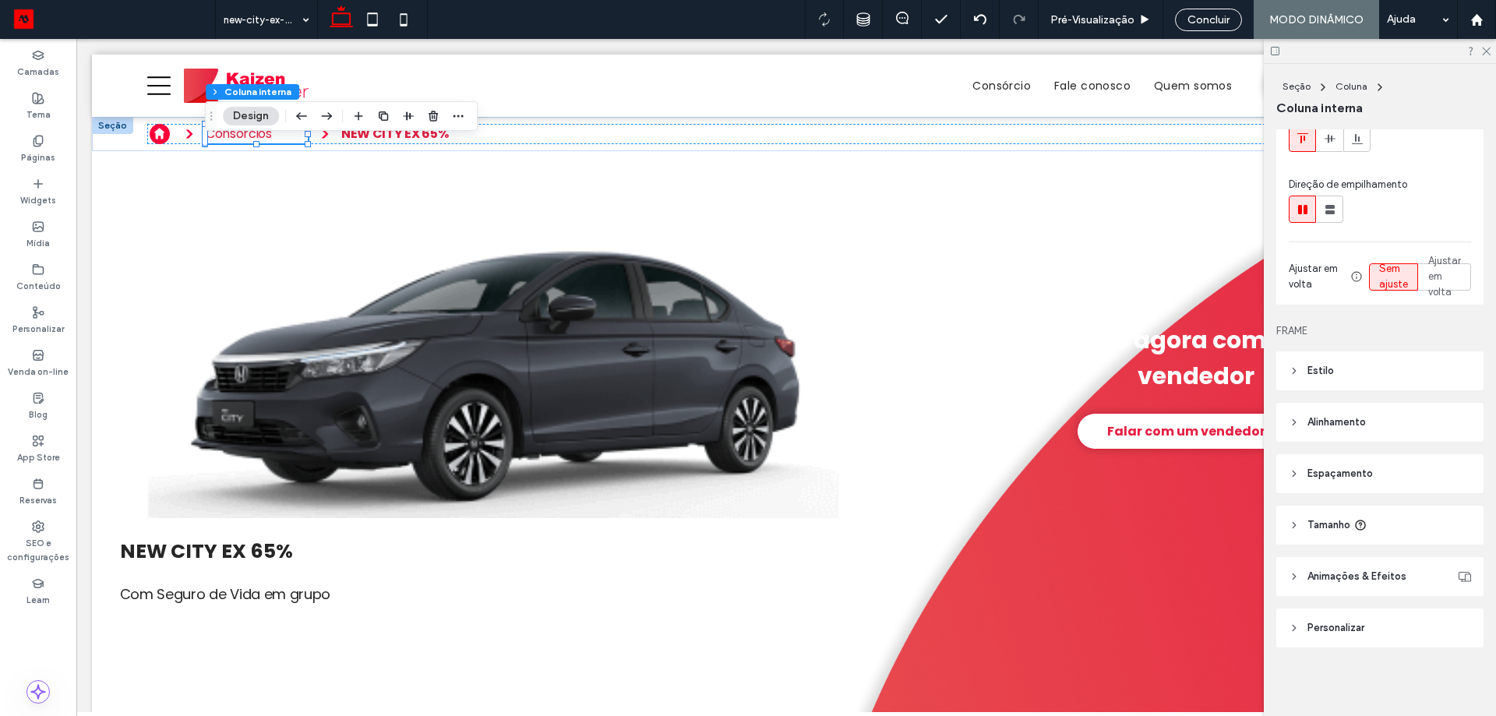
click at [1399, 540] on header "Tamanho" at bounding box center [1379, 525] width 207 height 39
click at [1455, 563] on span "%" at bounding box center [1459, 565] width 9 height 16
click at [1450, 594] on span "px" at bounding box center [1451, 592] width 11 height 16
type input "***"
click at [1427, 574] on input "***" at bounding box center [1431, 564] width 31 height 27
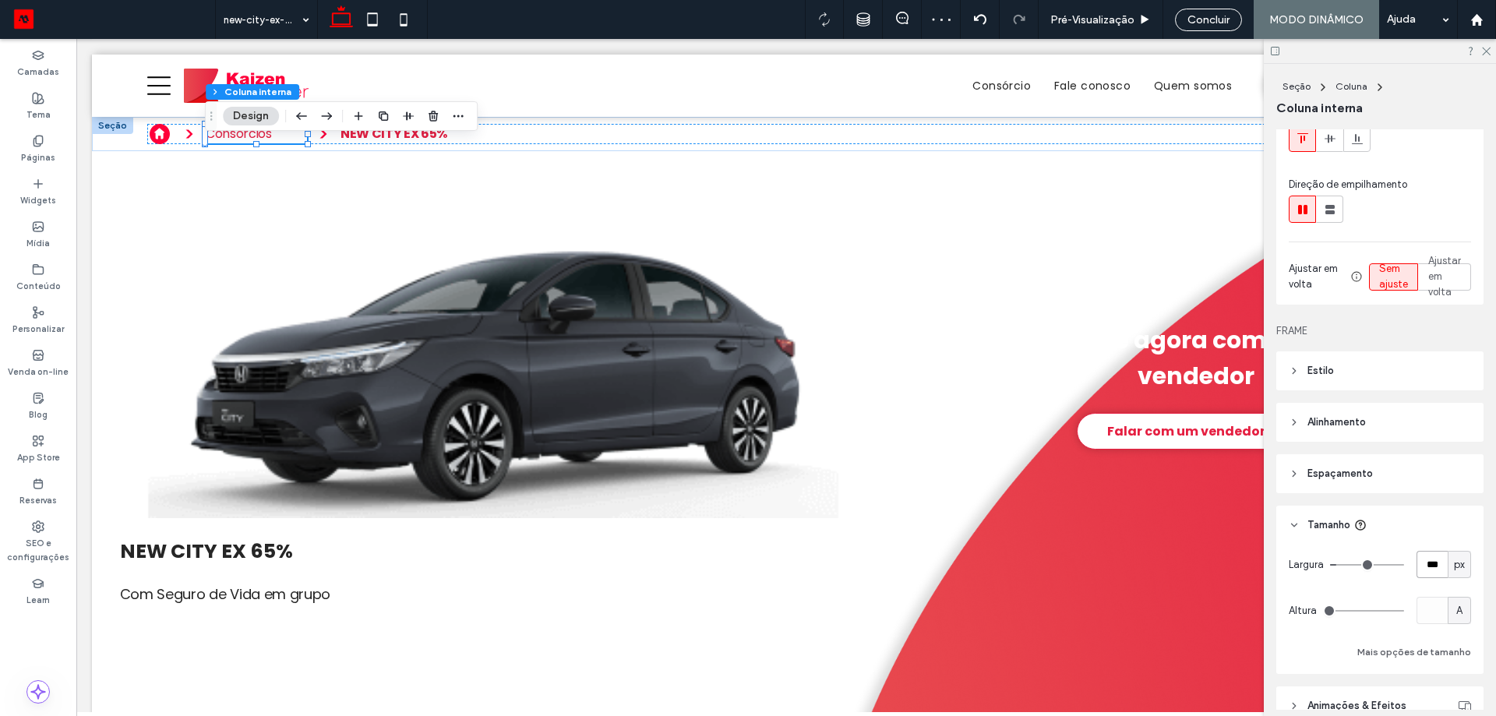
type input "***"
click at [885, 250] on div "NEW CITY EX 65% Com Seguro de Vida em grupo Fale agora com um vendedor Falar co…" at bounding box center [786, 492] width 1388 height 683
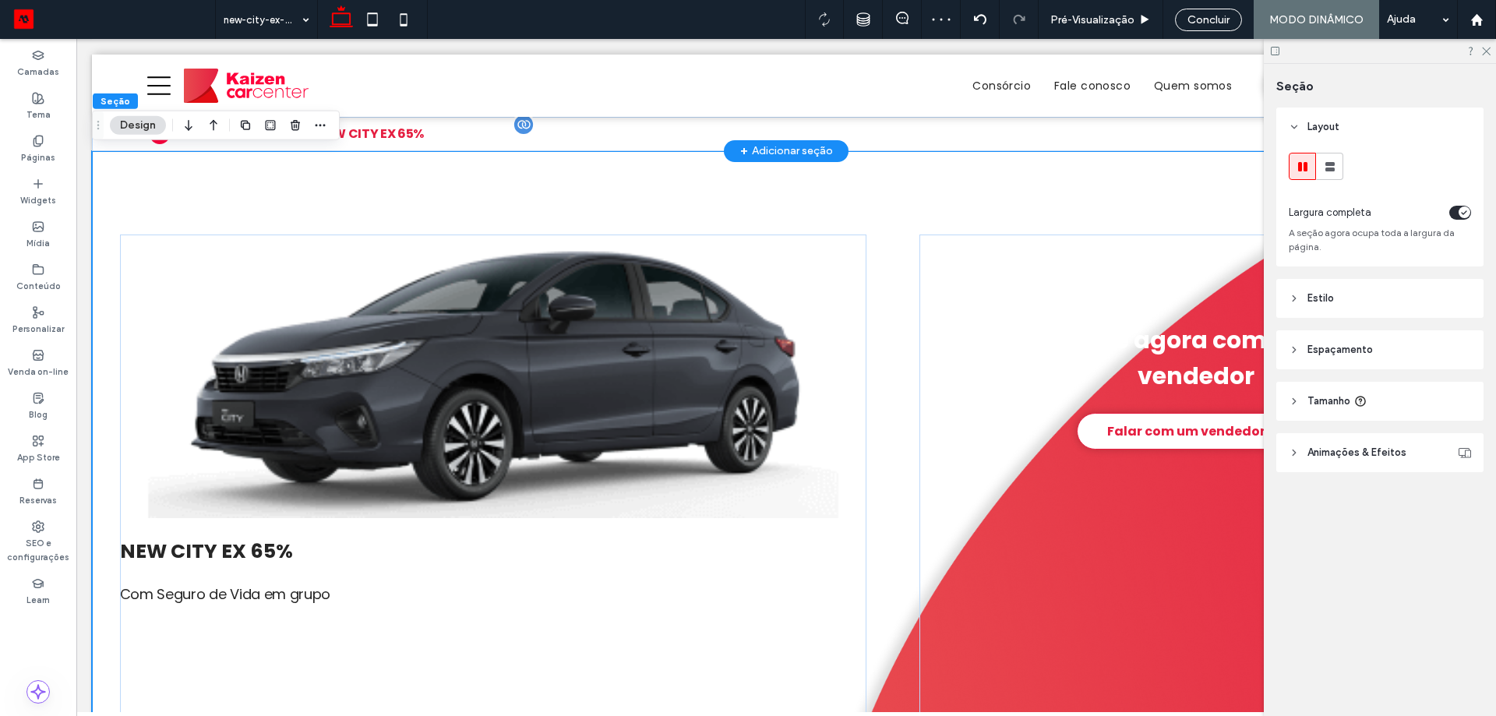
drag, startPoint x: 467, startPoint y: 108, endPoint x: 457, endPoint y: 126, distance: 21.3
click at [467, 117] on div at bounding box center [813, 117] width 1333 height 0
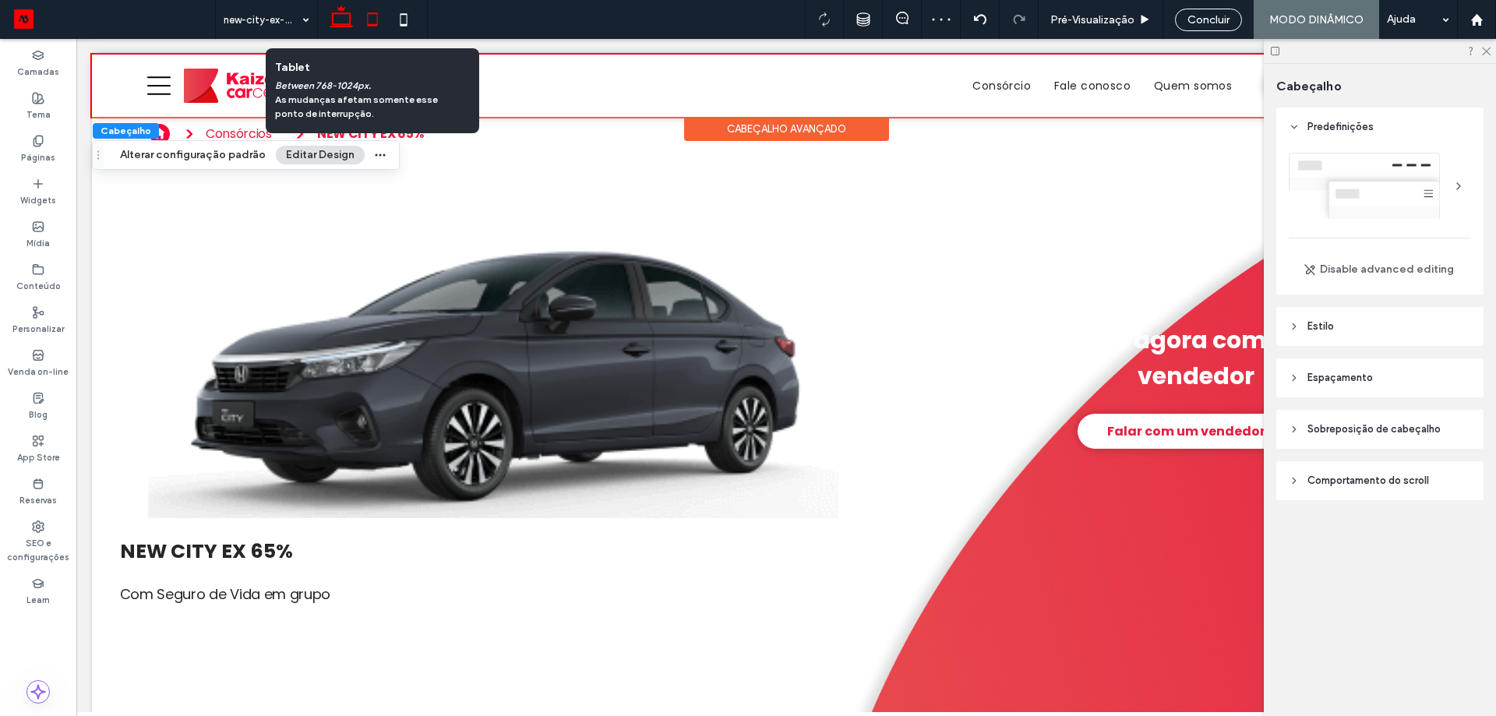
click at [379, 26] on icon at bounding box center [372, 19] width 31 height 31
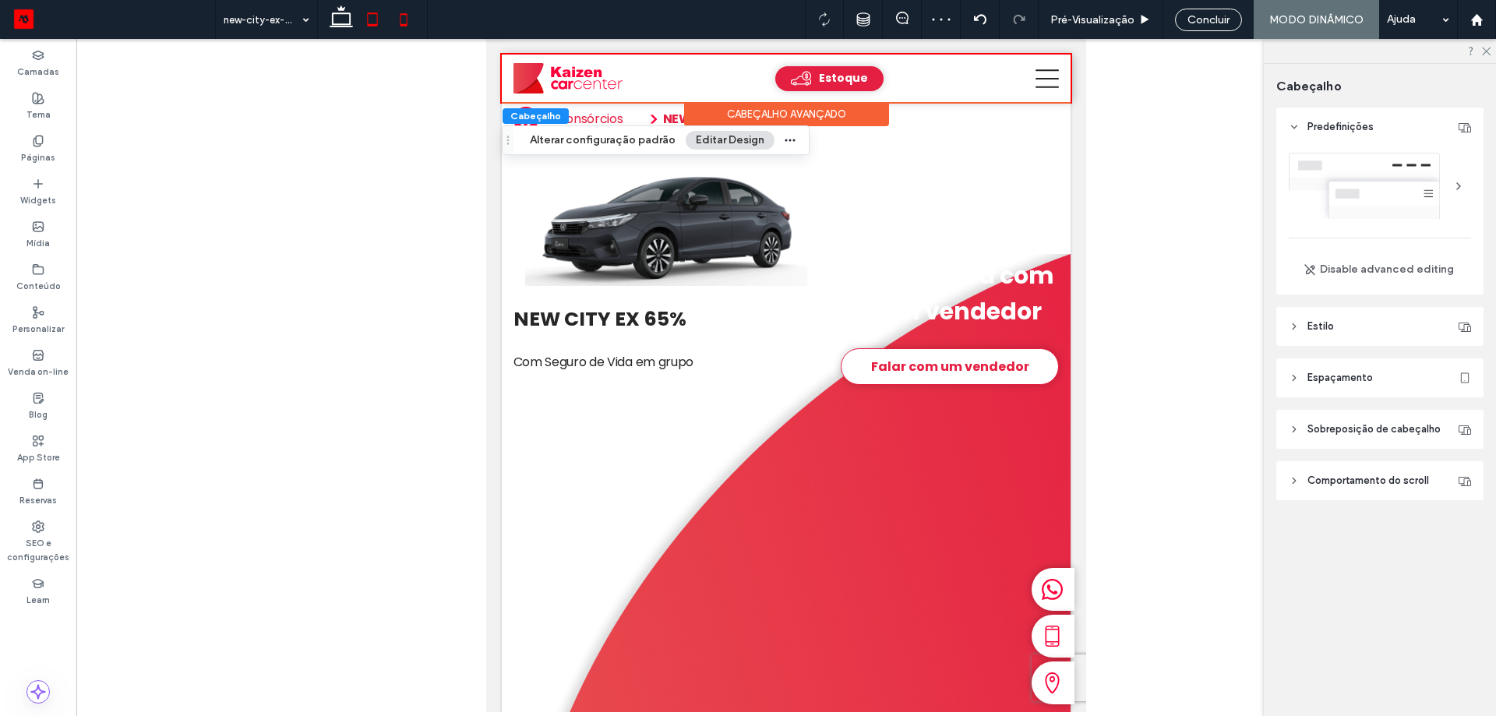
click at [413, 20] on icon at bounding box center [403, 19] width 31 height 31
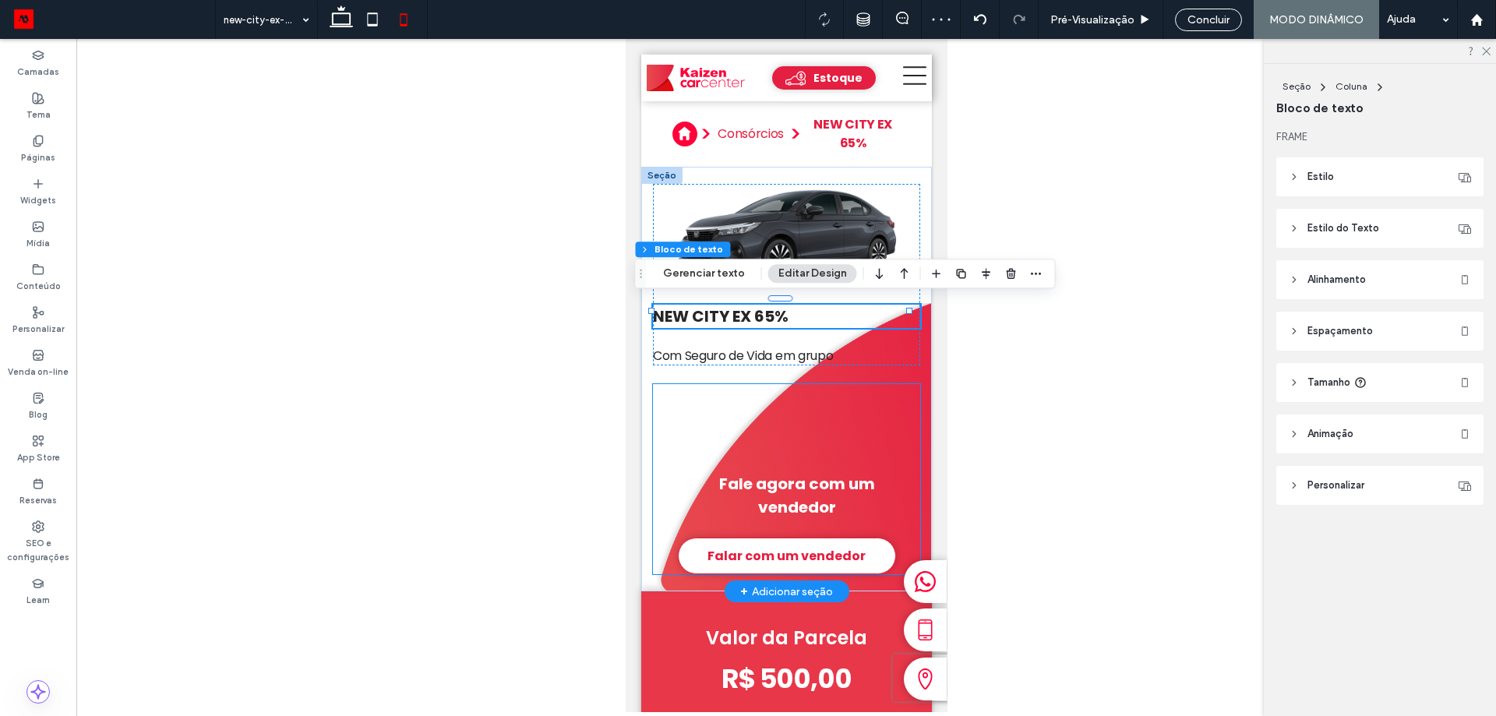
click at [788, 422] on div "Fale agora com um vendedor Falar com um vendedor" at bounding box center [785, 479] width 267 height 190
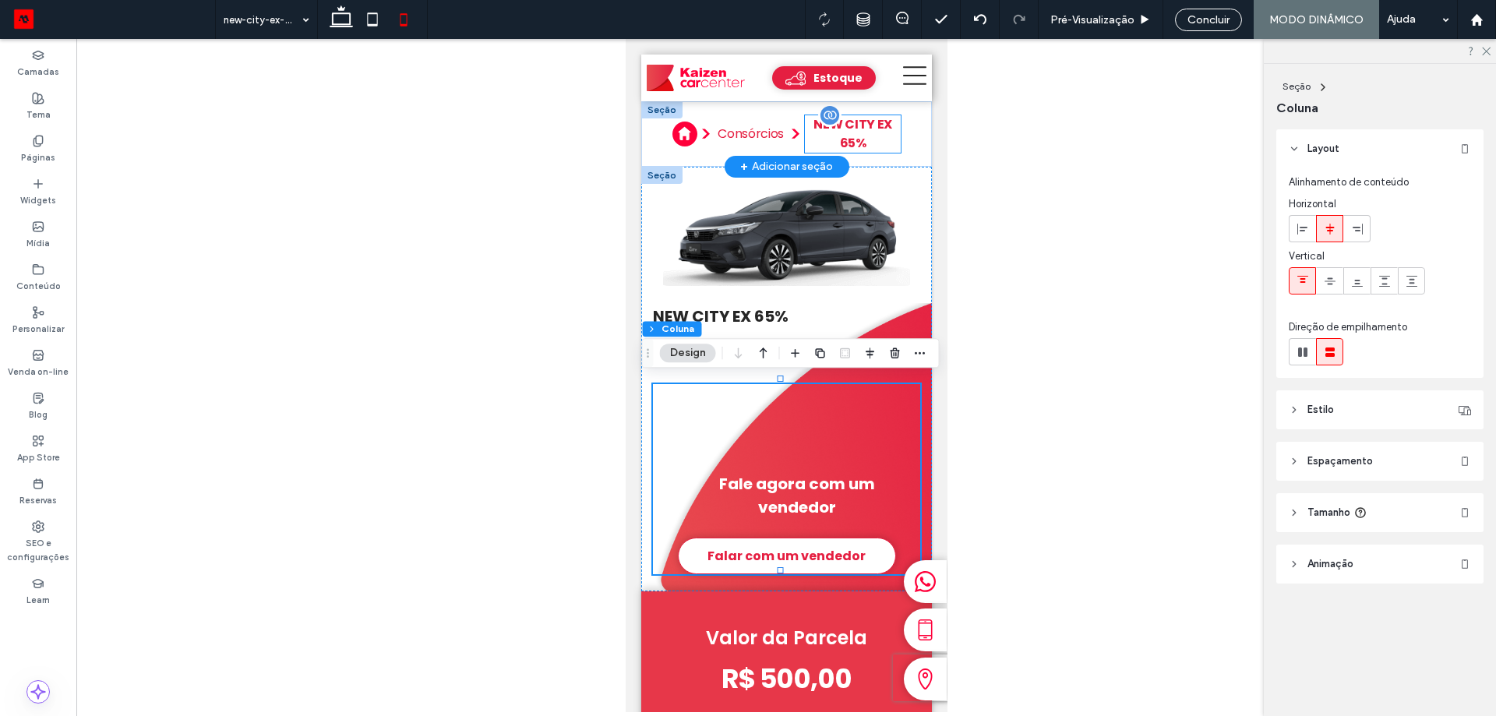
click at [826, 140] on p "NEW CITY EX 65%" at bounding box center [852, 133] width 97 height 37
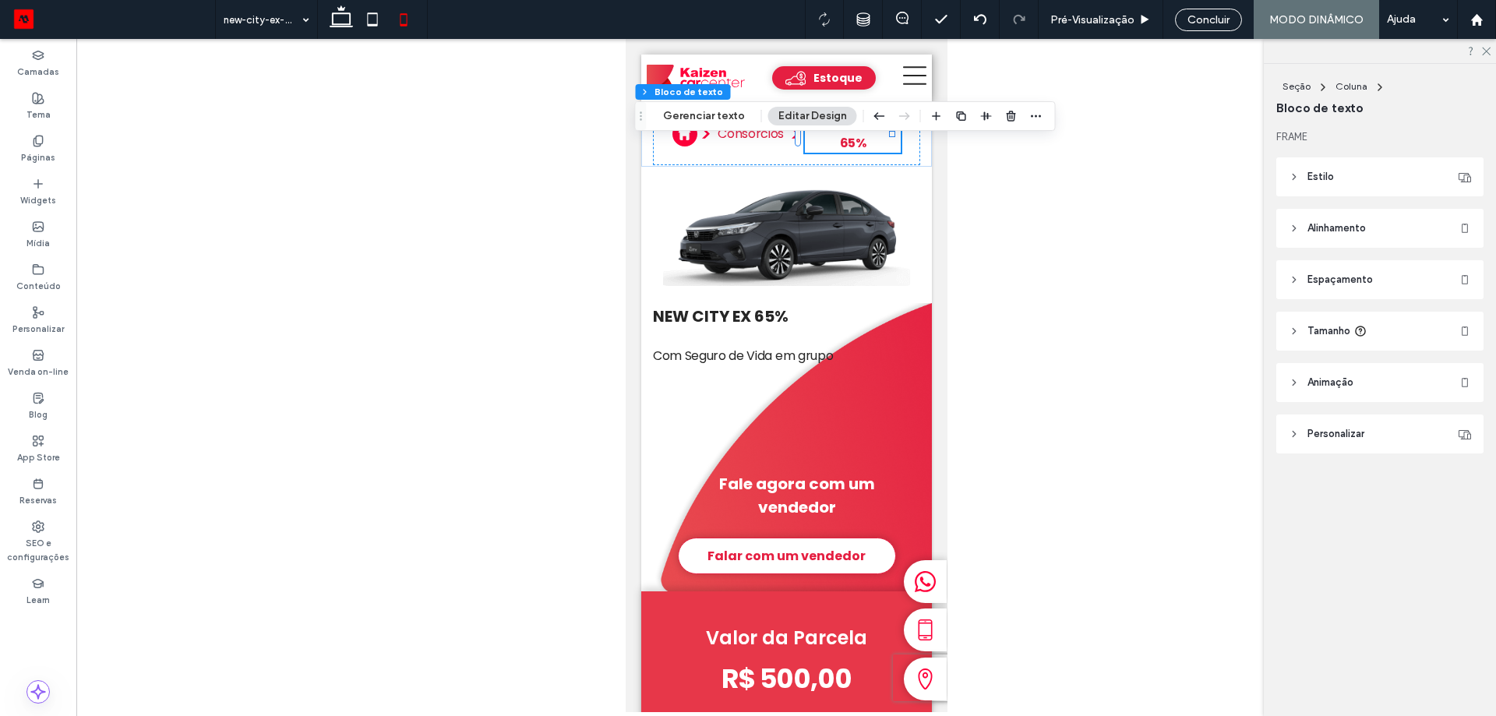
click at [996, 122] on div at bounding box center [986, 116] width 118 height 28
click at [980, 120] on icon "button" at bounding box center [986, 116] width 12 height 12
click at [1342, 220] on header "Alinhamento" at bounding box center [1379, 228] width 207 height 39
click at [844, 146] on span "NEW CITY EX 65%" at bounding box center [852, 133] width 78 height 37
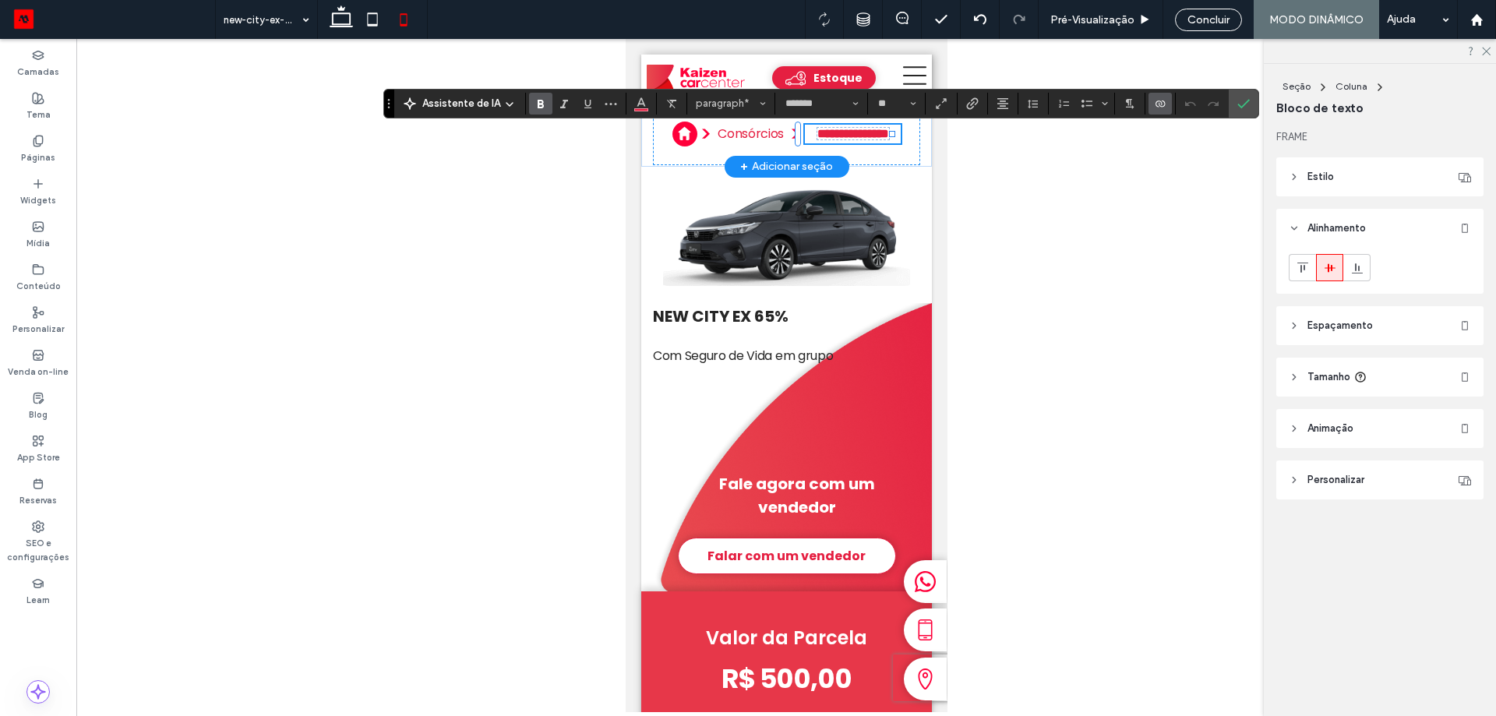
drag, startPoint x: 1082, startPoint y: 214, endPoint x: 242, endPoint y: 124, distance: 844.8
click at [1082, 214] on div at bounding box center [786, 375] width 1420 height 673
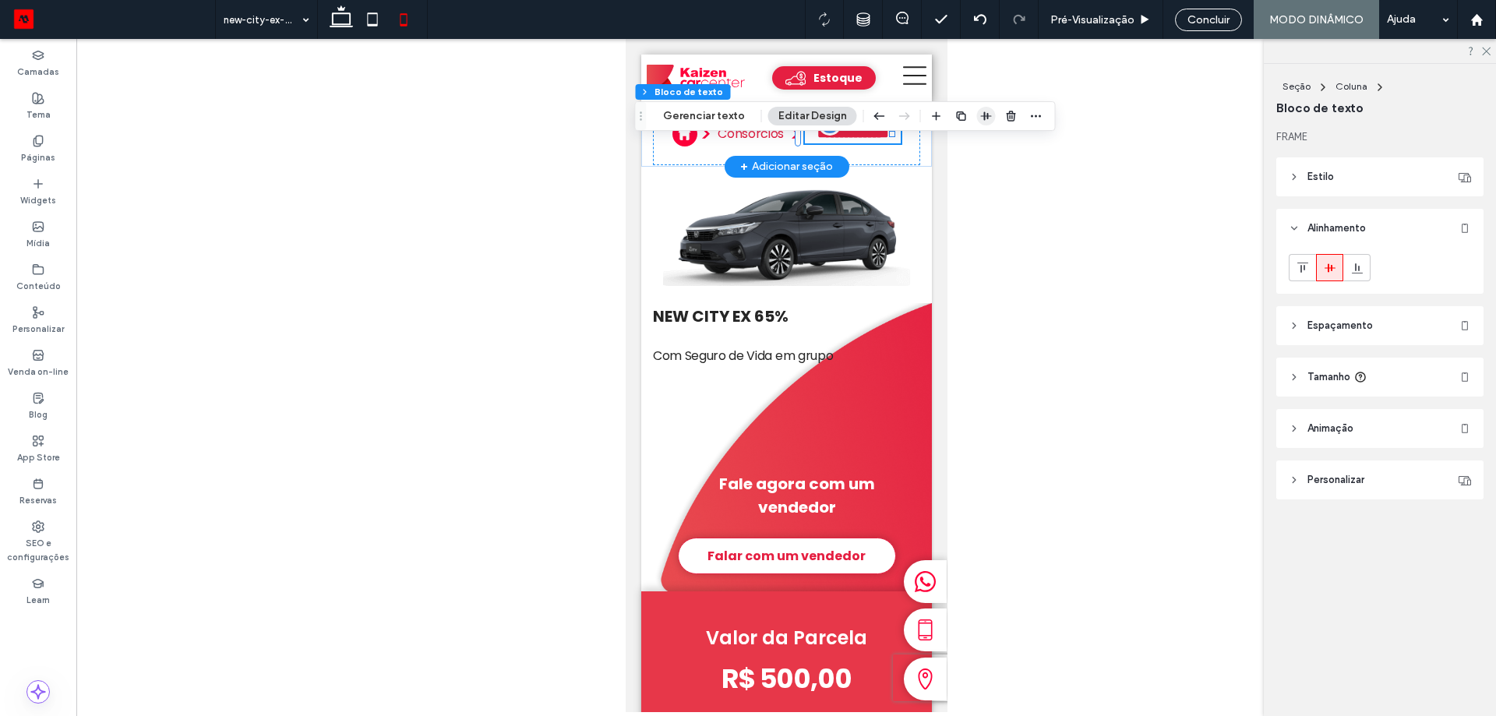
click at [981, 121] on icon "button" at bounding box center [986, 116] width 12 height 12
click at [868, 143] on p "**********" at bounding box center [852, 133] width 97 height 19
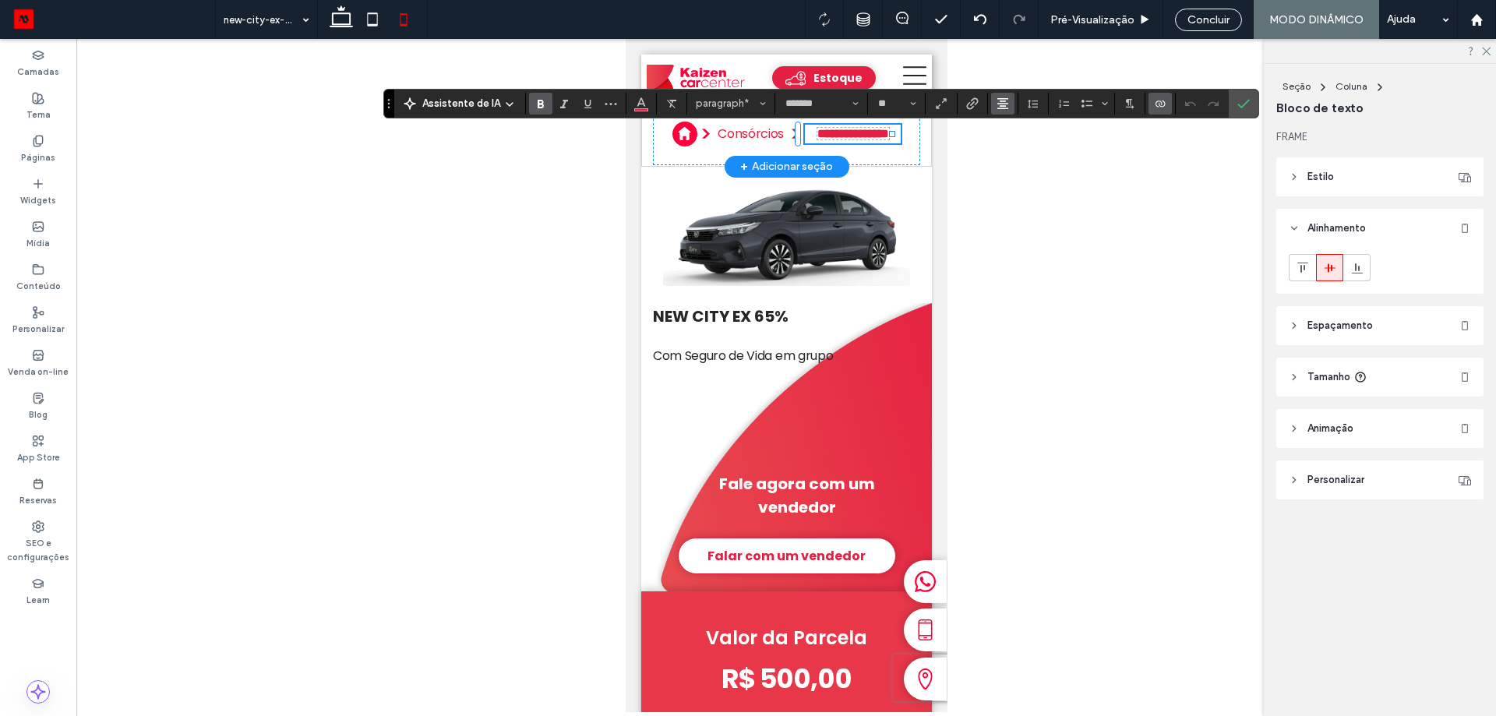
click at [998, 103] on icon "Alinhamento" at bounding box center [1003, 103] width 12 height 12
click at [1009, 131] on use "ui.textEditor.alignment.left" at bounding box center [1014, 128] width 11 height 11
click at [1097, 249] on div at bounding box center [786, 375] width 1420 height 673
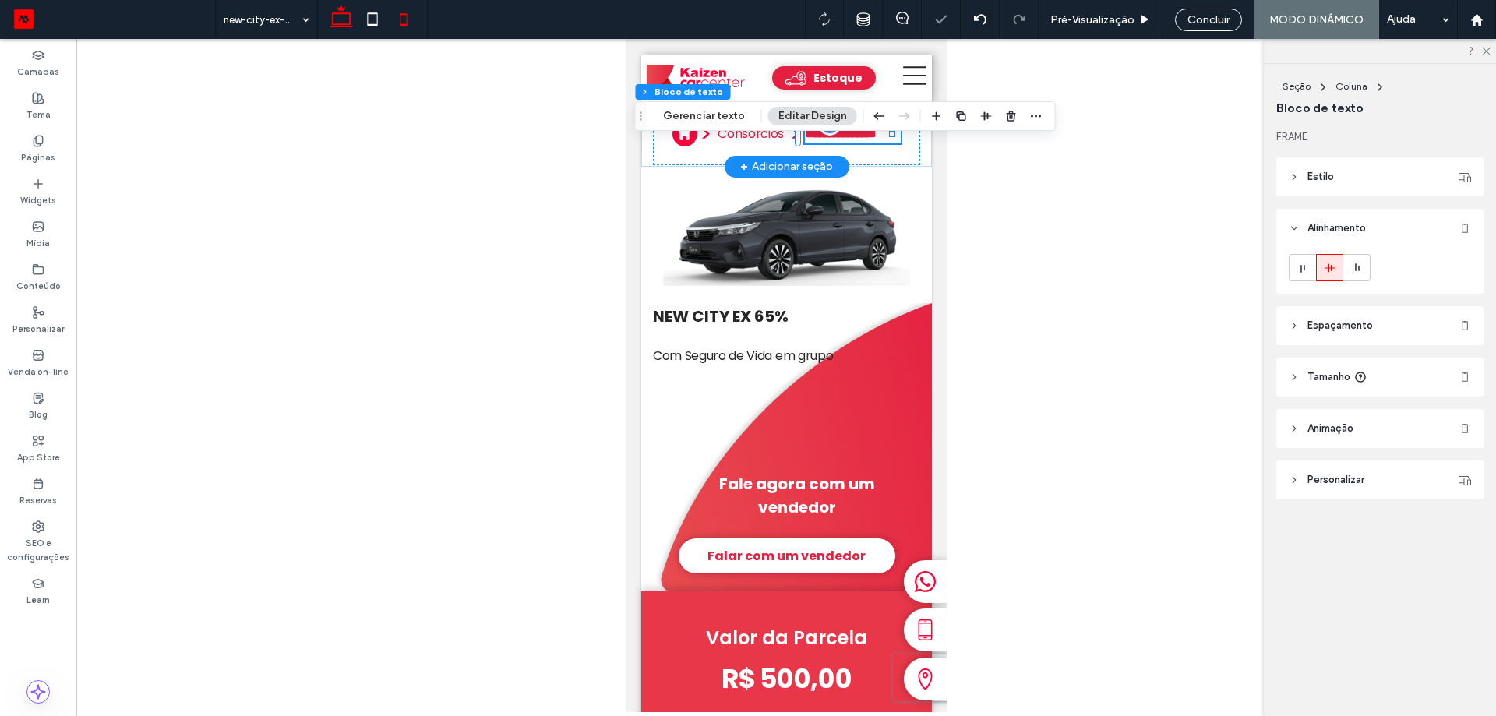
click at [347, 18] on icon at bounding box center [341, 19] width 31 height 31
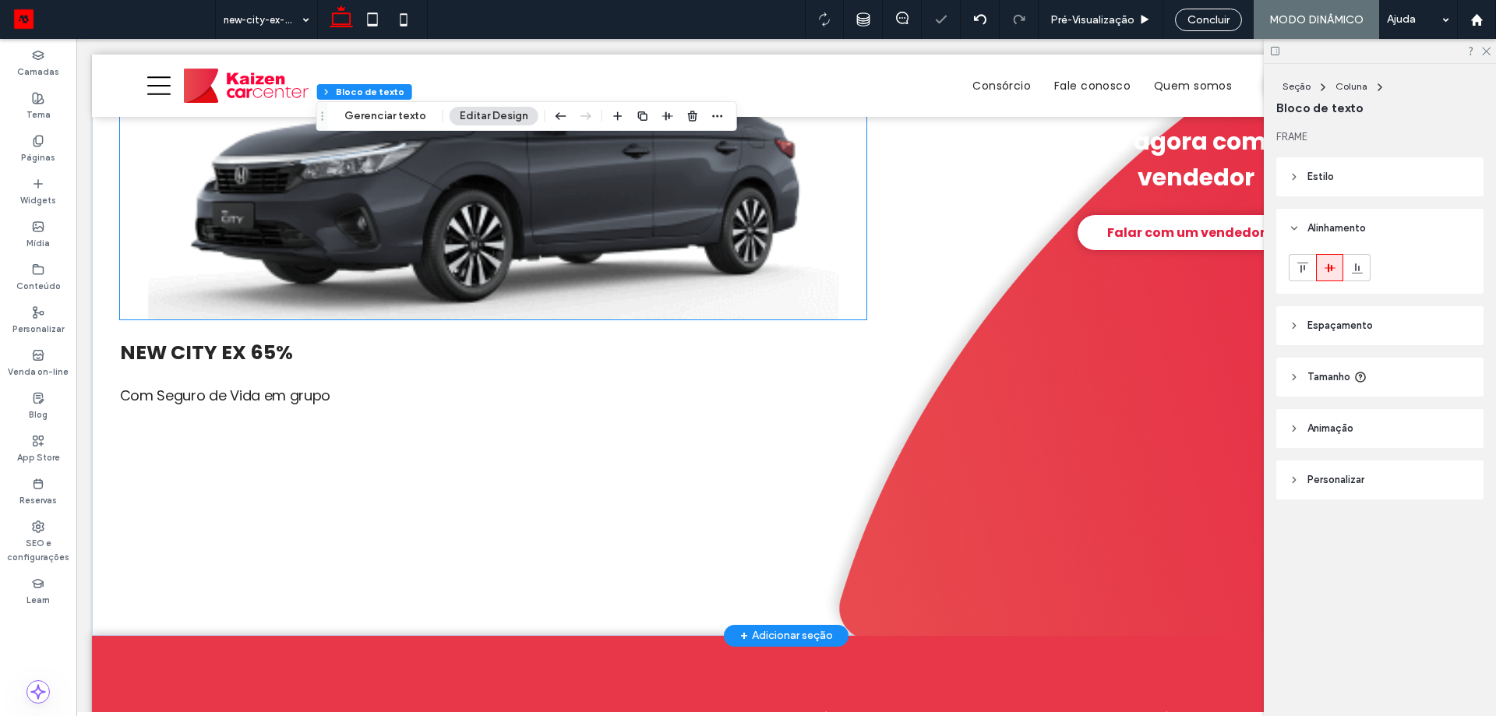
scroll to position [390, 0]
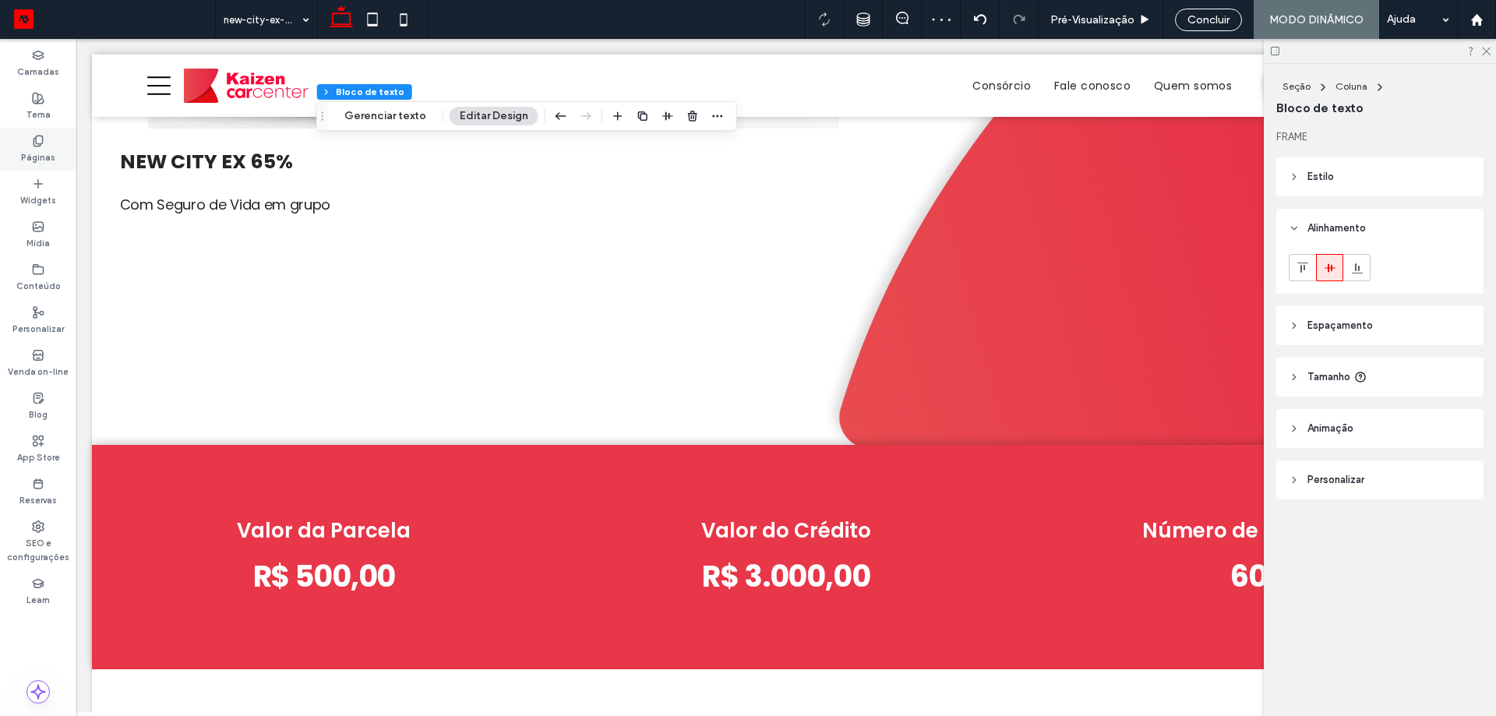
click at [46, 158] on label "Páginas" at bounding box center [38, 155] width 34 height 17
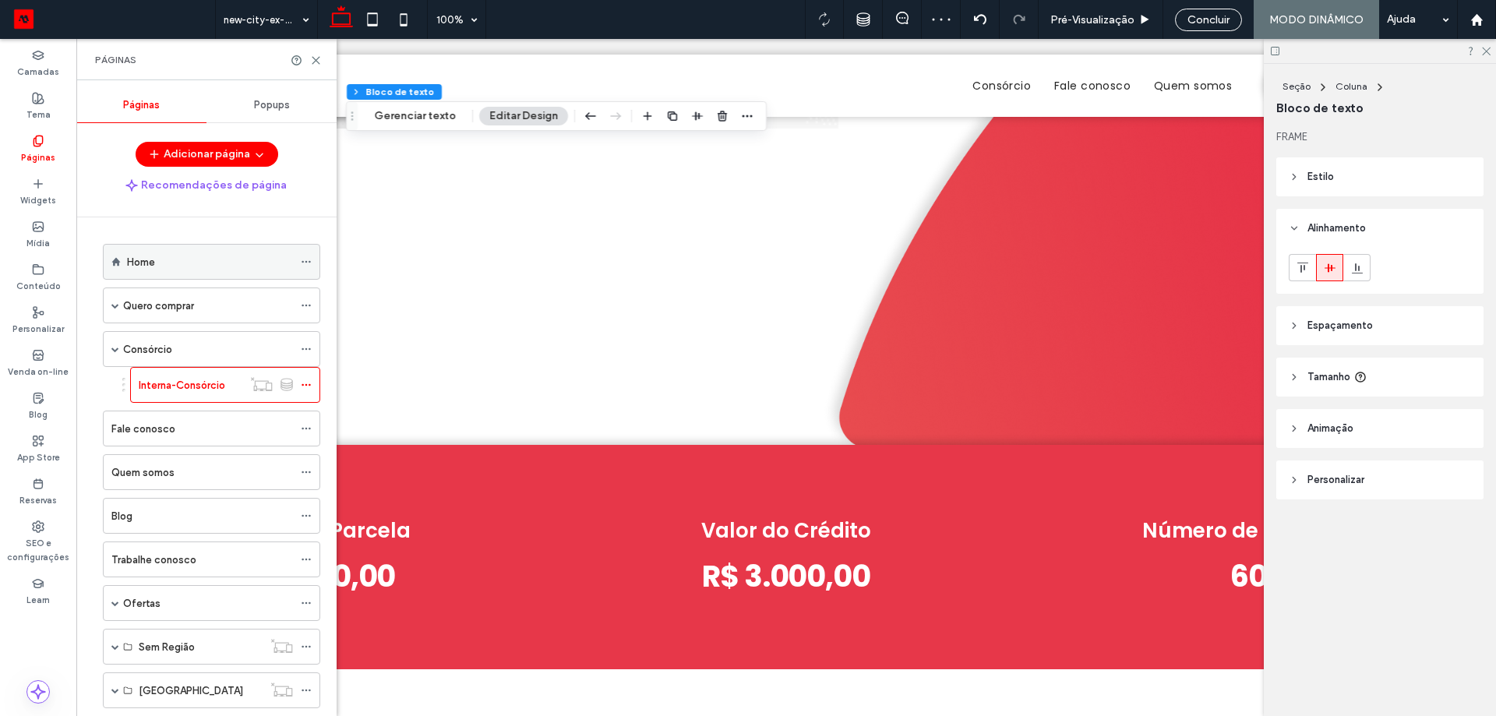
click at [145, 275] on div "Home" at bounding box center [210, 262] width 166 height 34
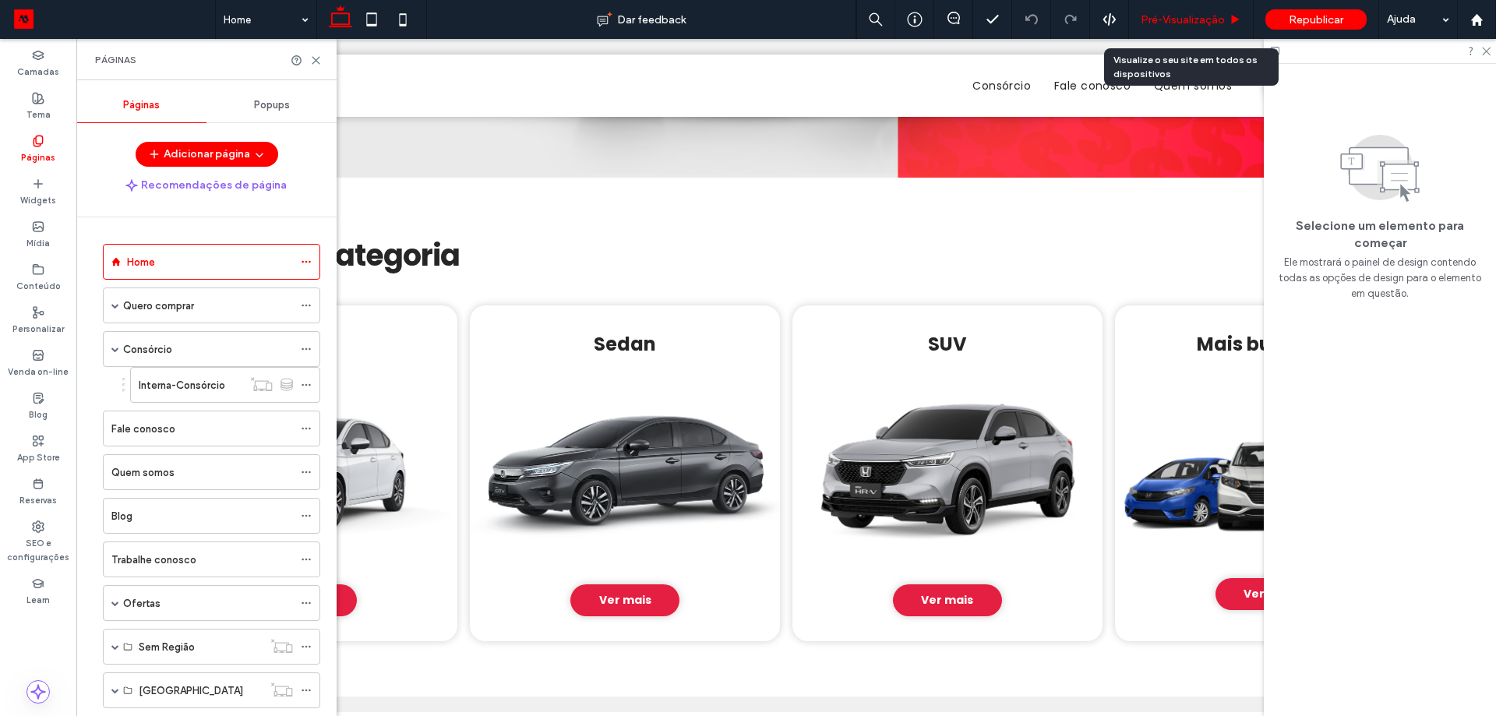
click at [1187, 16] on span "Pré-Visualizaçāo" at bounding box center [1183, 19] width 84 height 13
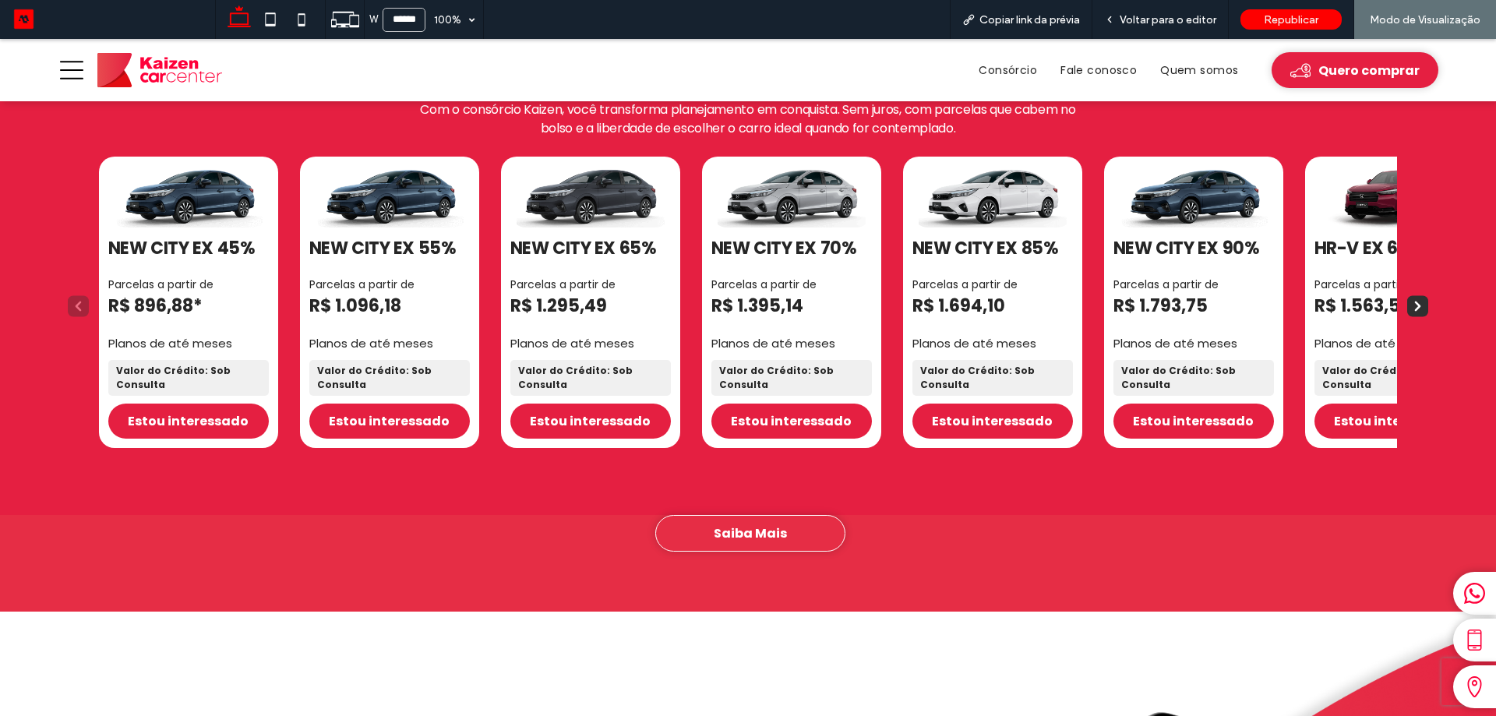
scroll to position [1543, 0]
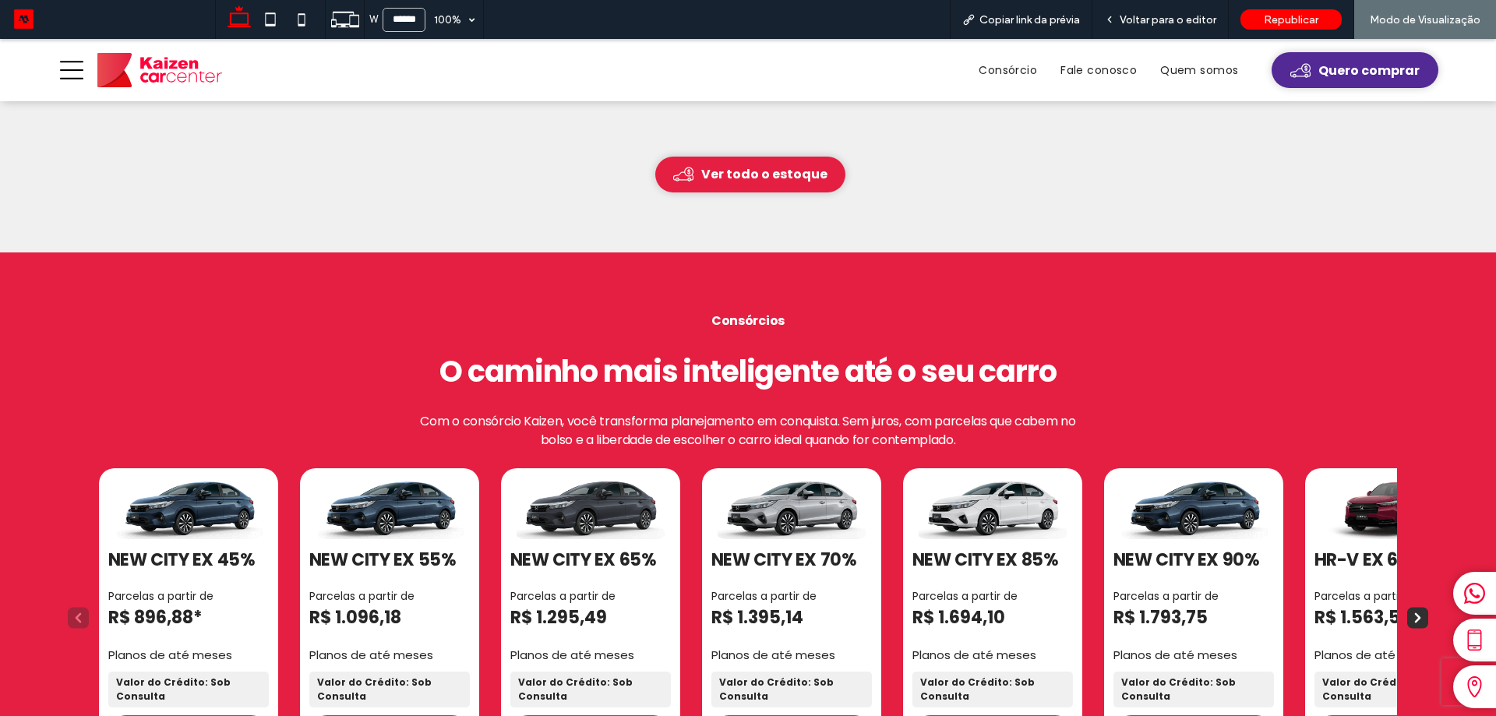
click at [1337, 65] on span "Quero comprar" at bounding box center [1368, 70] width 101 height 19
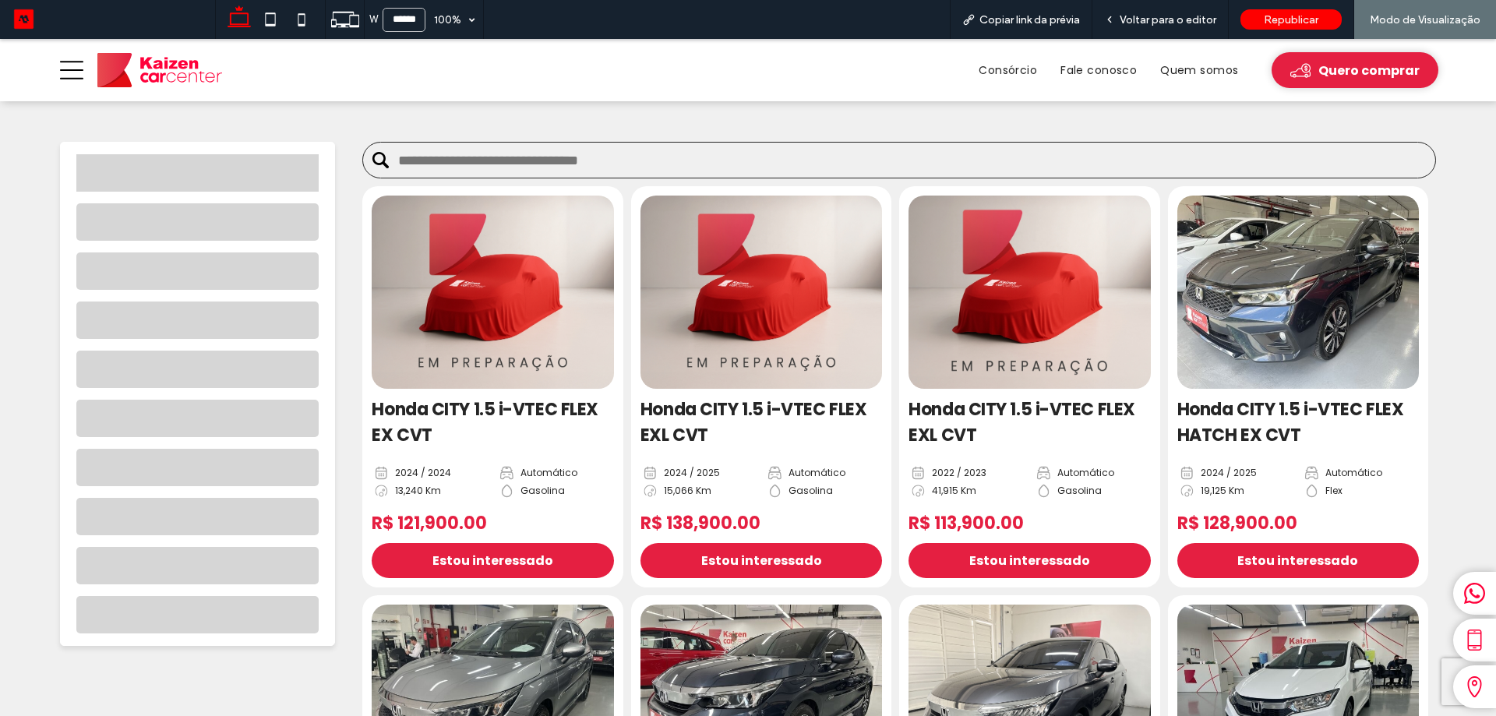
scroll to position [623, 0]
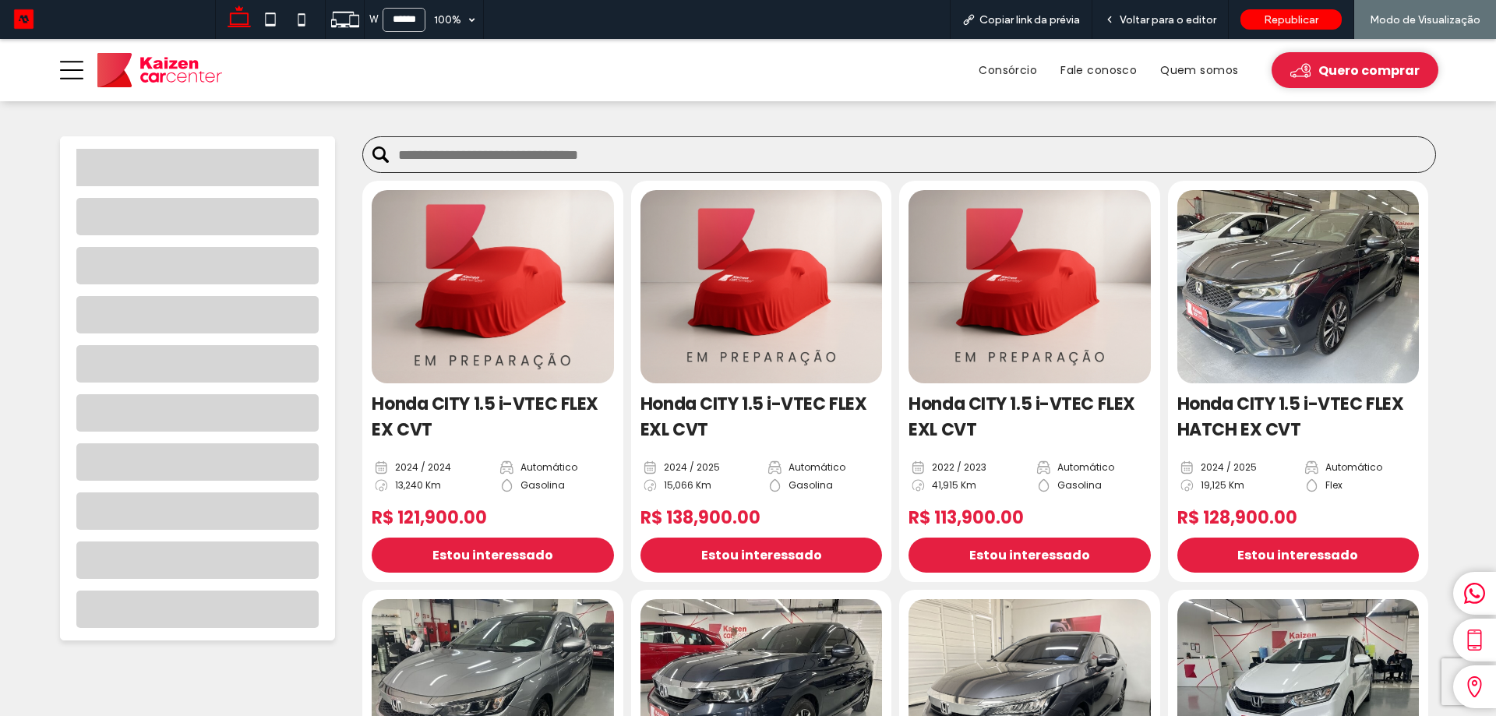
click at [463, 349] on img at bounding box center [493, 286] width 254 height 203
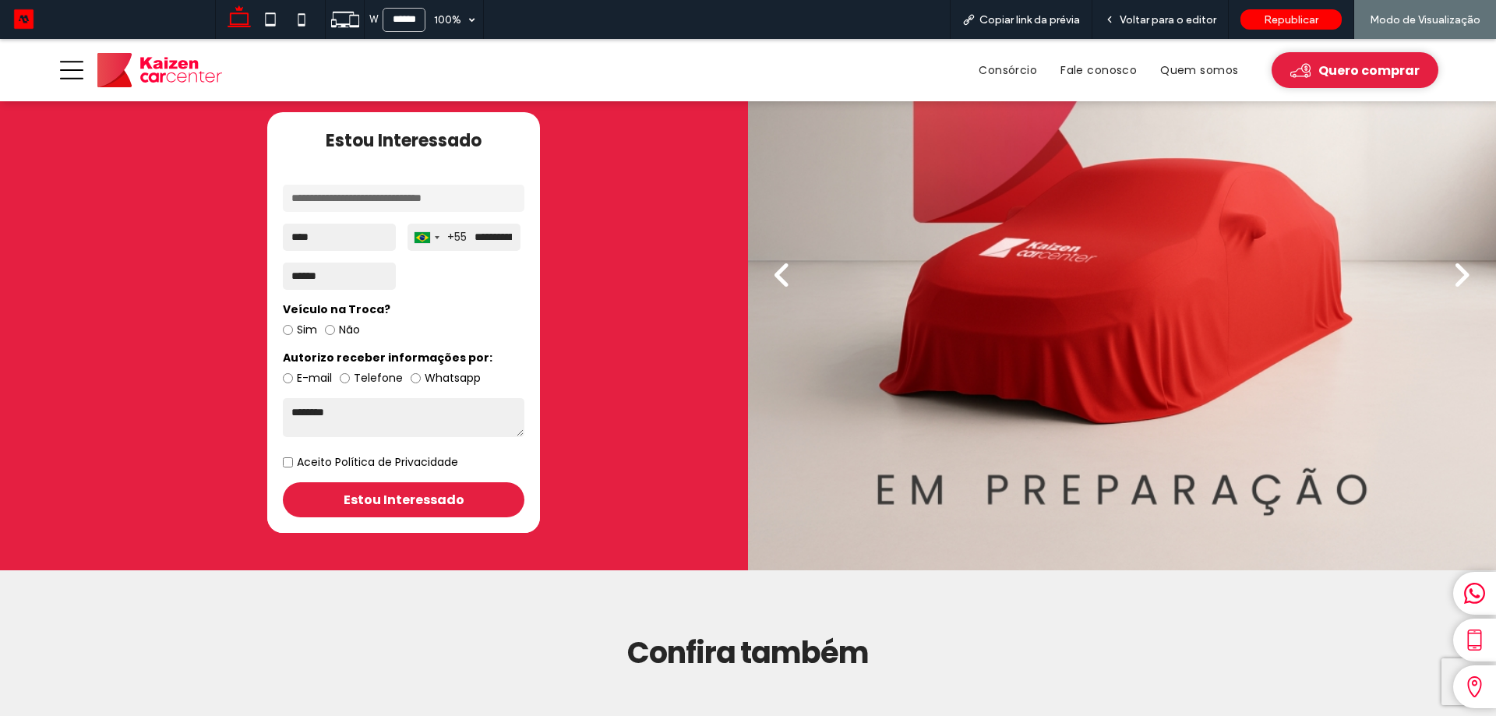
scroll to position [1480, 0]
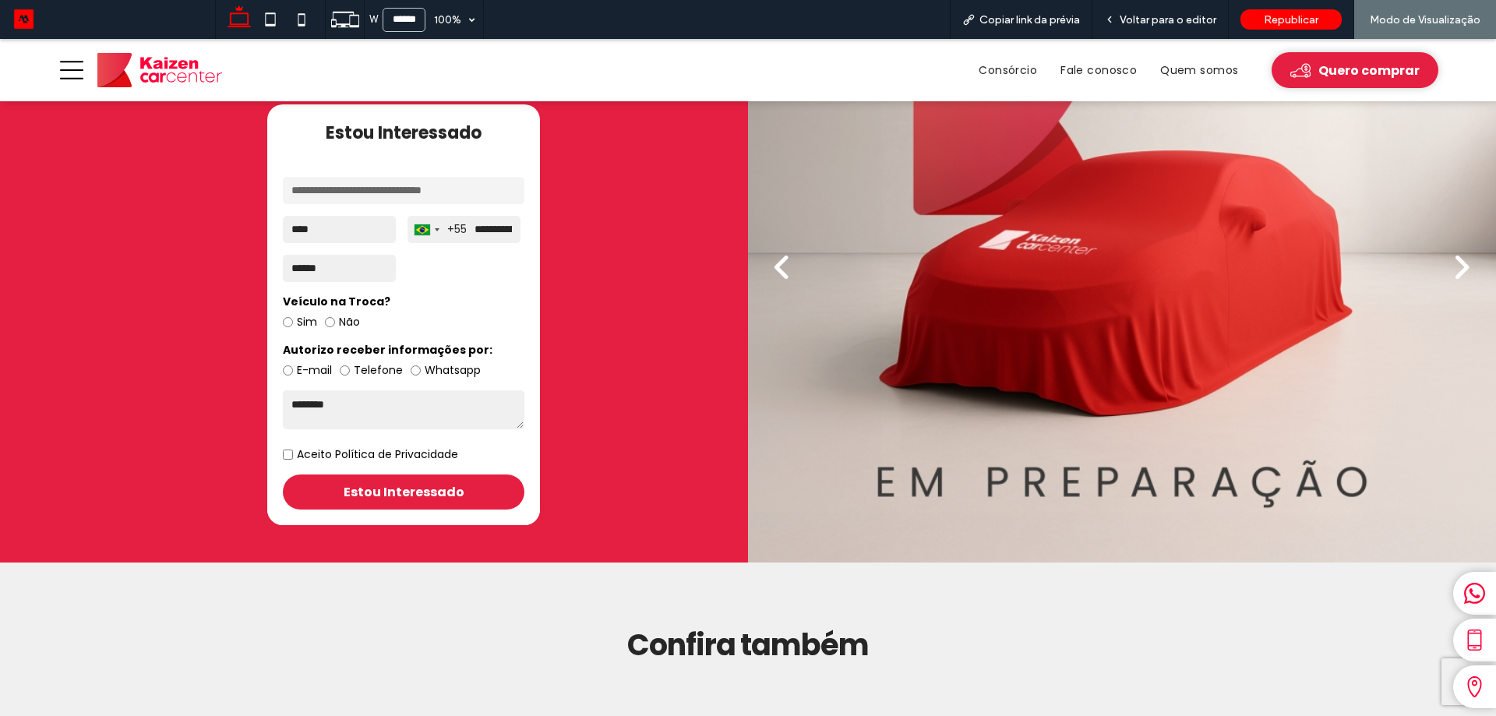
drag, startPoint x: 792, startPoint y: 247, endPoint x: 780, endPoint y: 249, distance: 12.7
click at [792, 246] on button "back" at bounding box center [782, 267] width 69 height 83
click at [780, 251] on div "back" at bounding box center [782, 267] width 19 height 33
click at [1452, 259] on div "next" at bounding box center [1461, 267] width 19 height 33
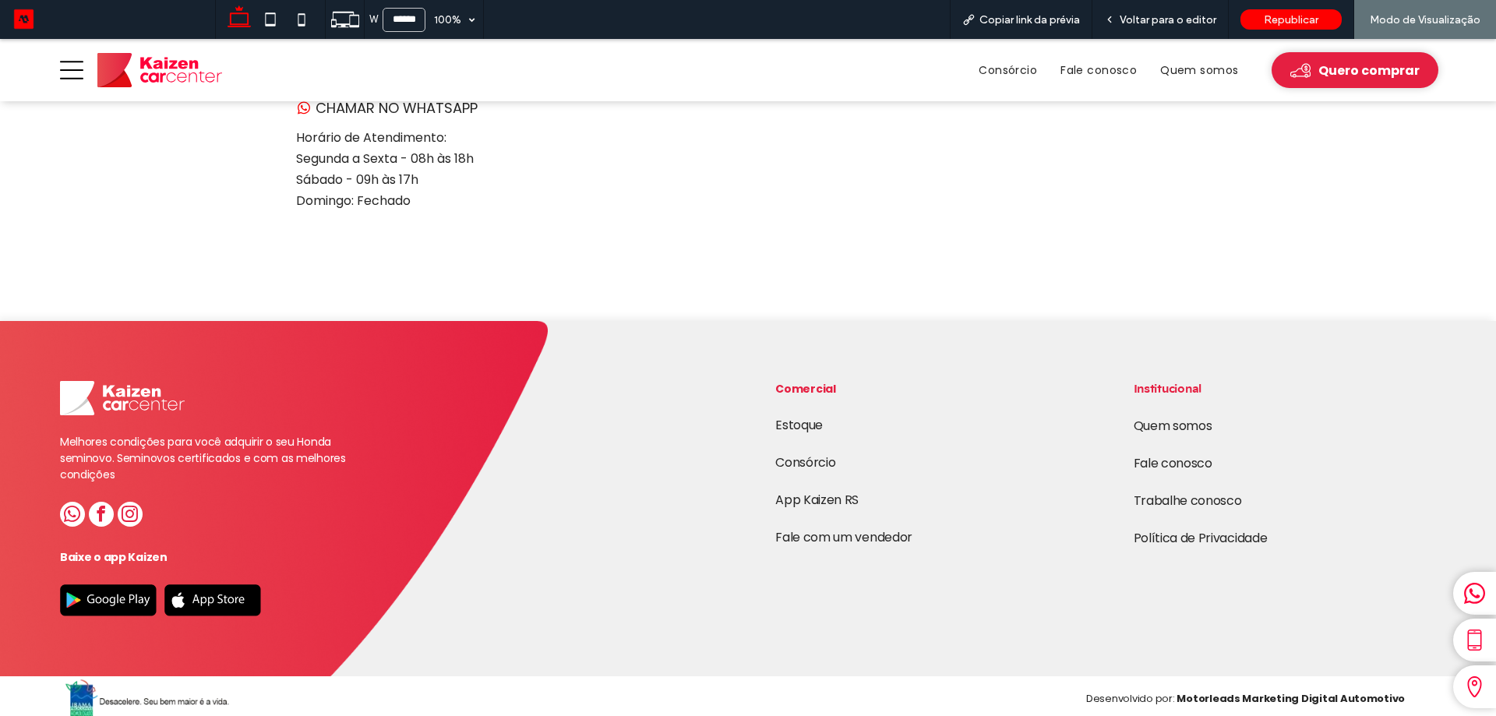
scroll to position [2895, 0]
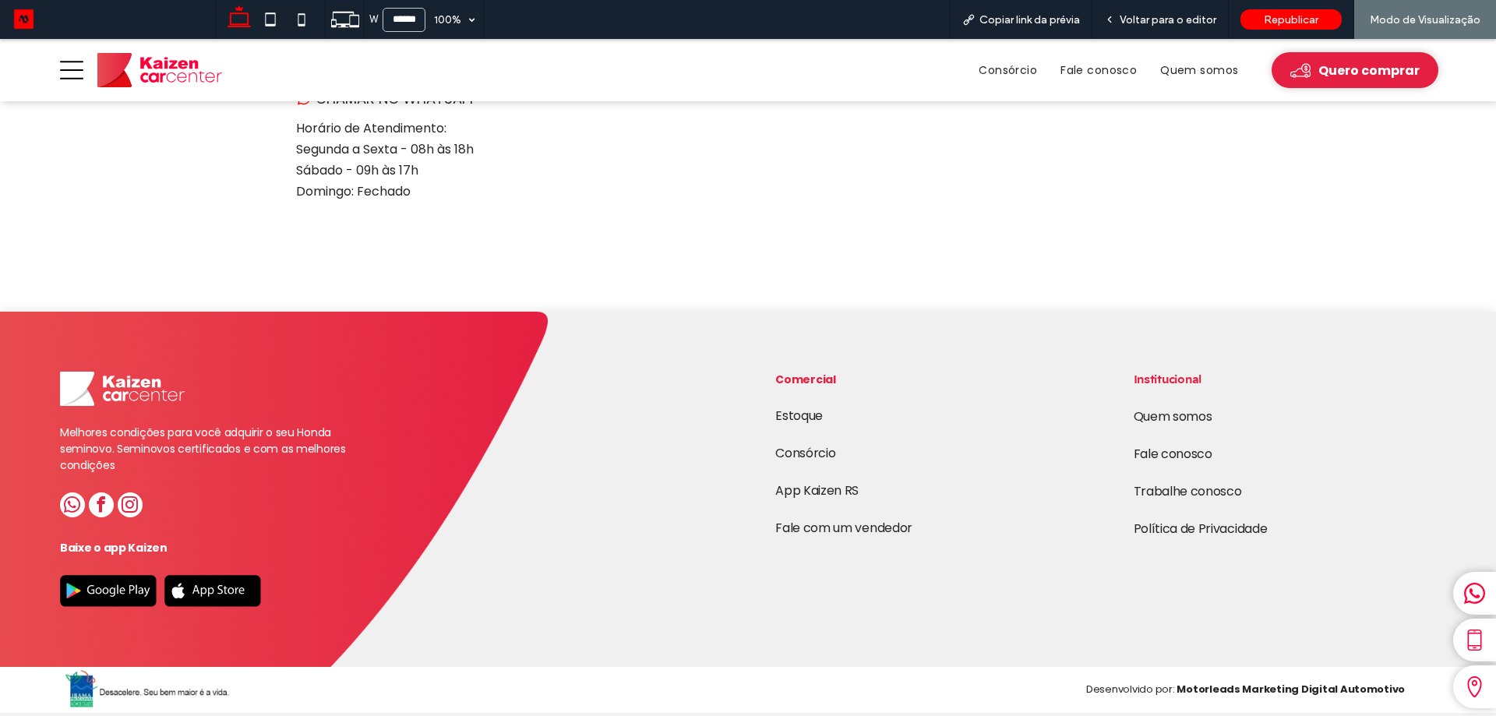
click at [848, 485] on link "App Kaizen RS" at bounding box center [816, 491] width 83 height 18
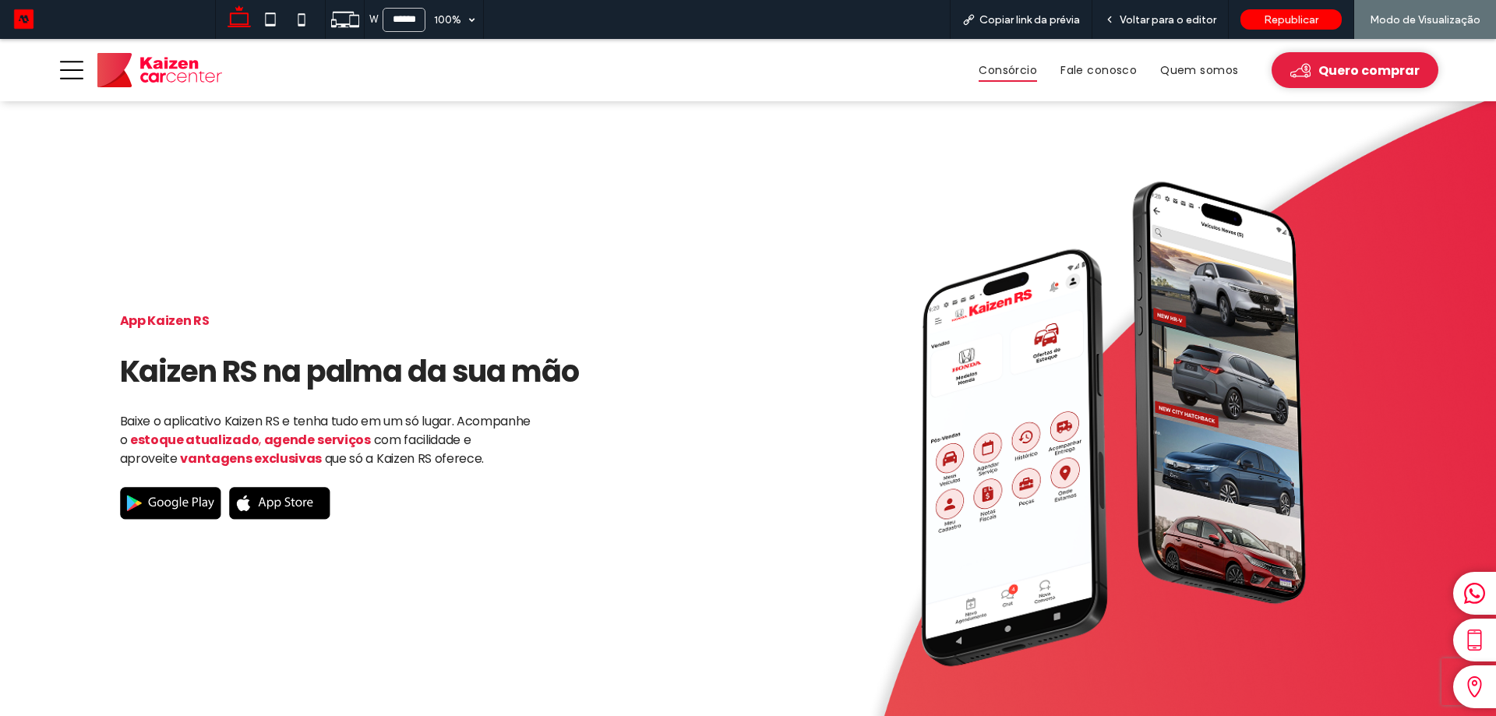
scroll to position [2361, 0]
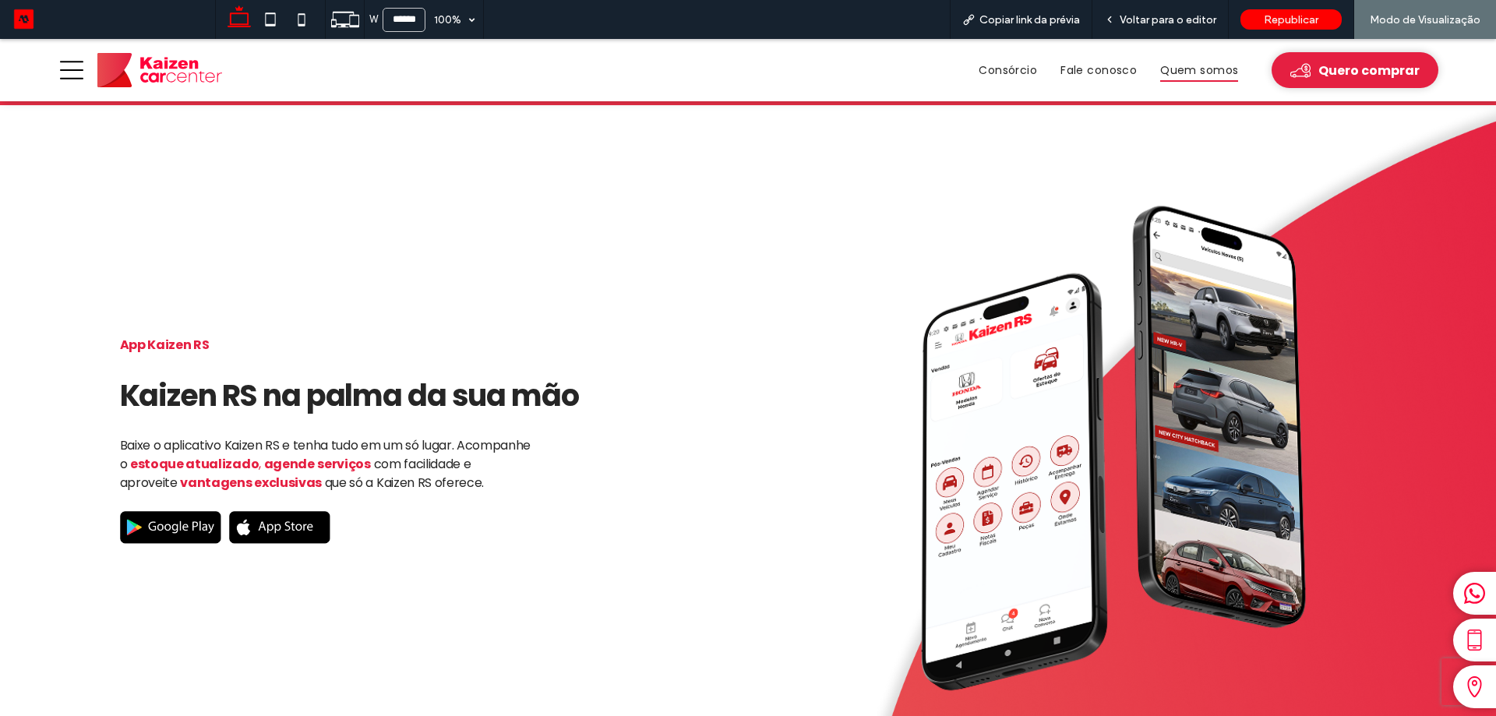
click at [1197, 68] on span "Quem somos" at bounding box center [1199, 70] width 78 height 24
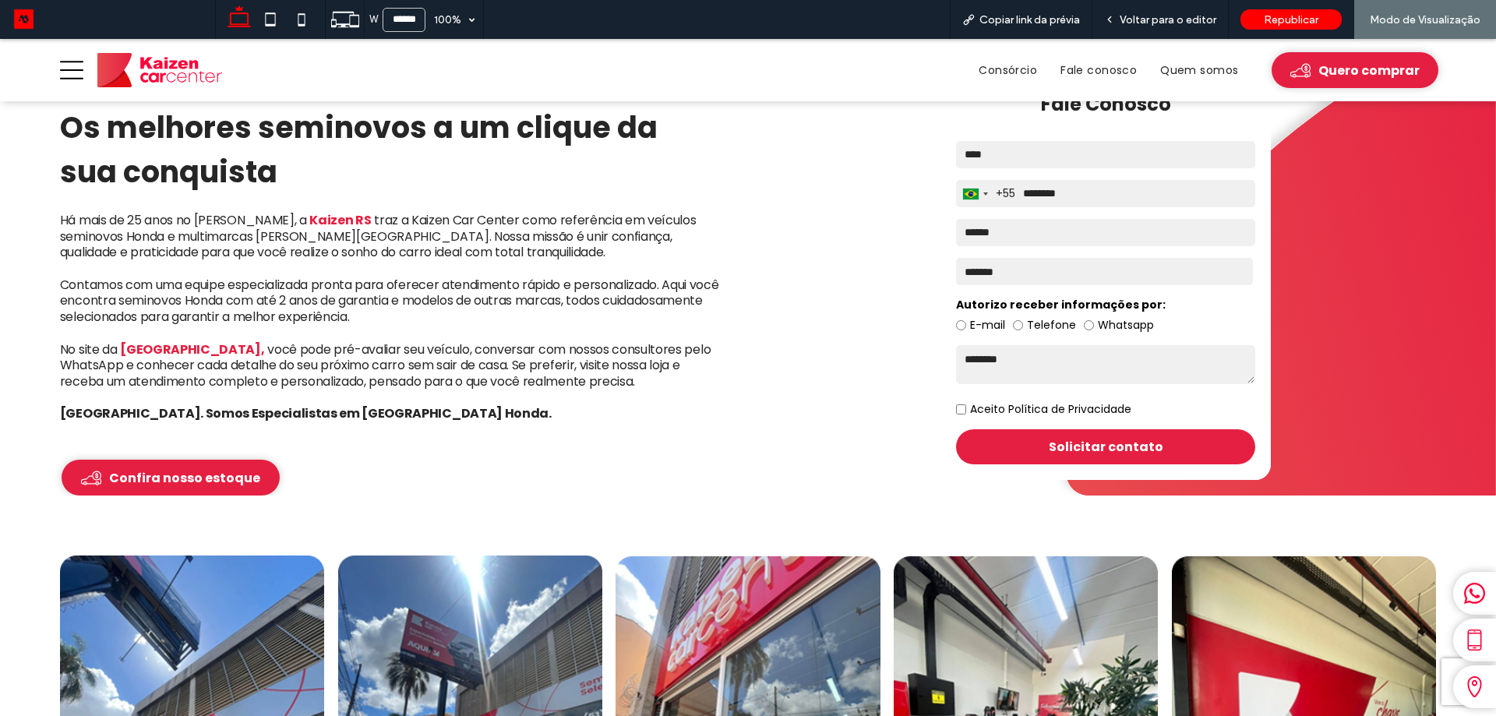
scroll to position [234, 0]
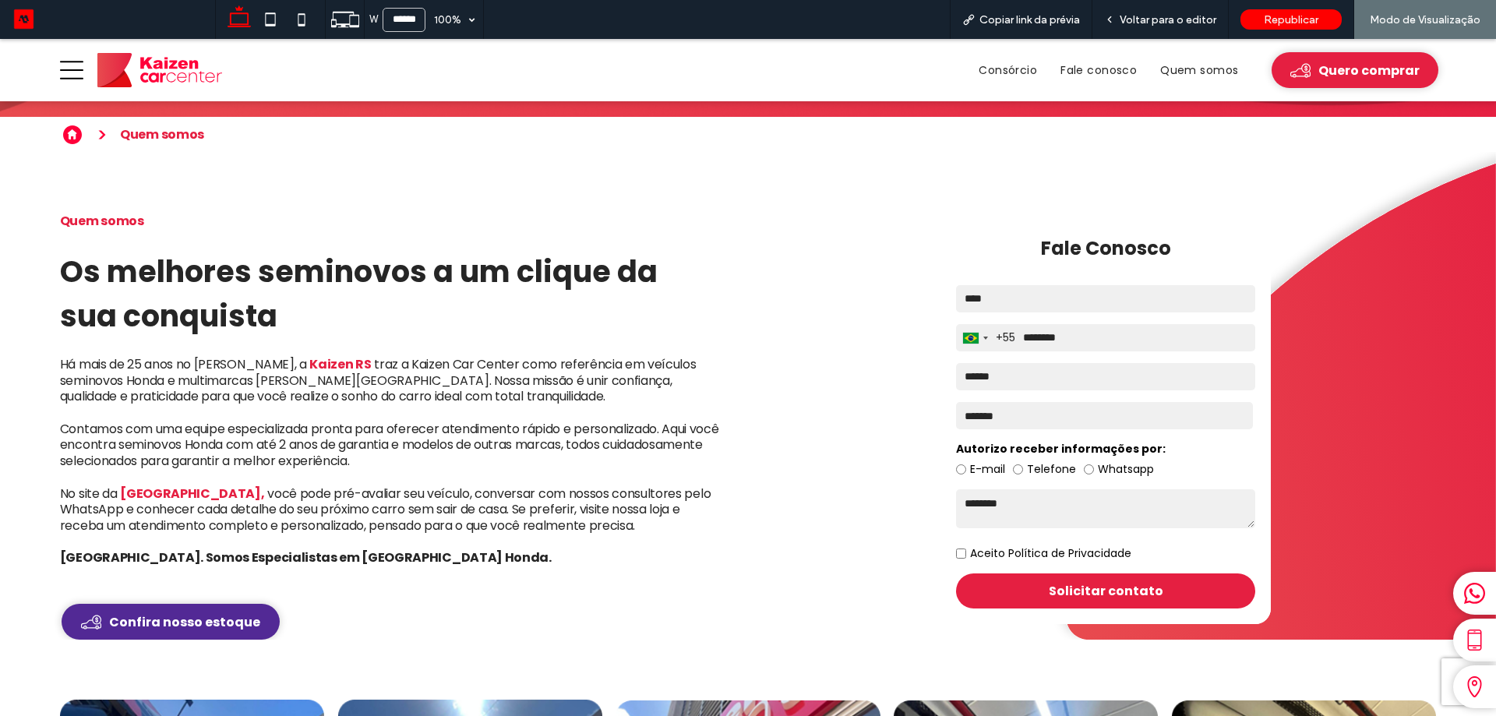
click at [141, 628] on span "Confira nosso estoque" at bounding box center [184, 621] width 151 height 19
